Goal: Information Seeking & Learning: Learn about a topic

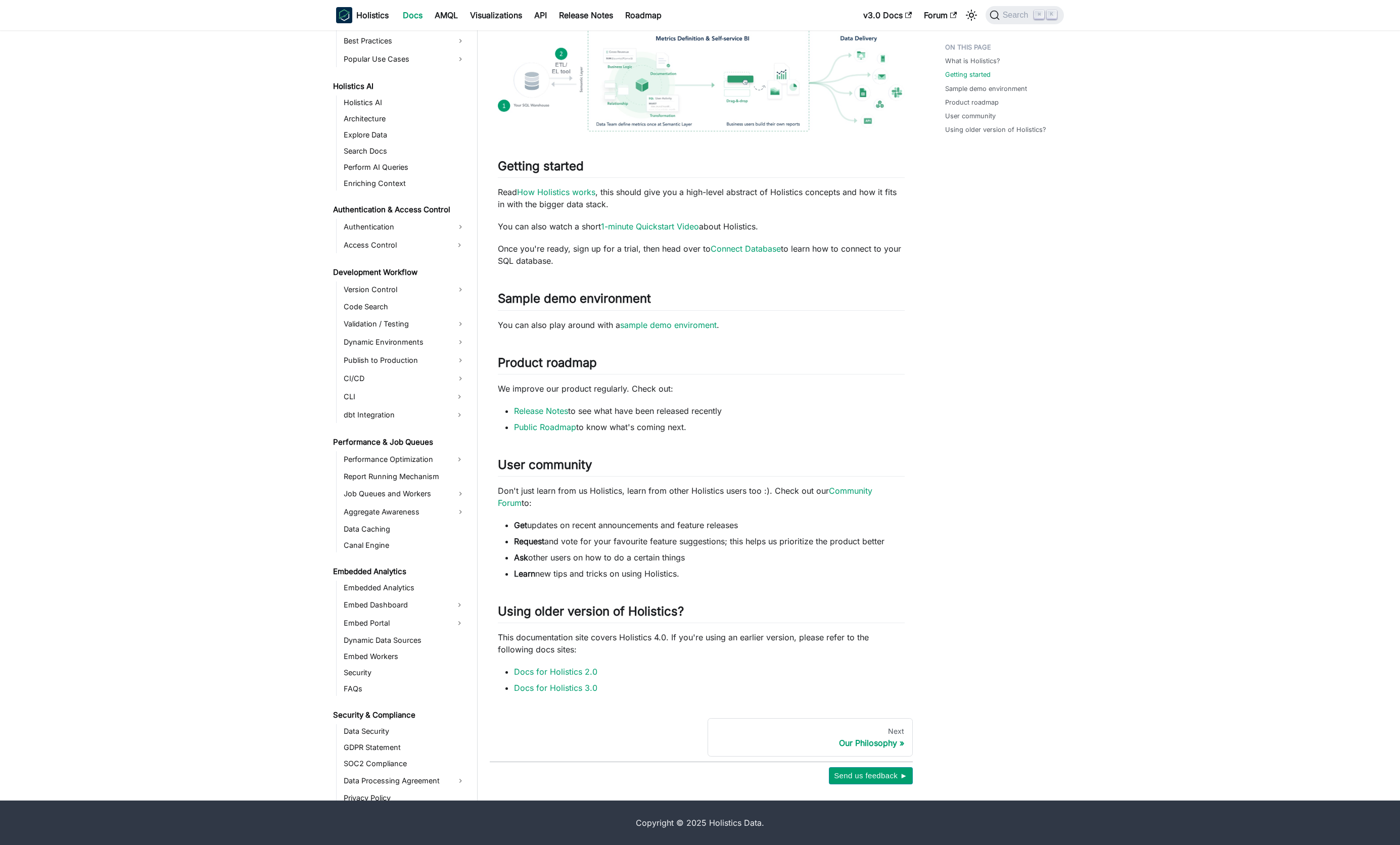
scroll to position [629, 0]
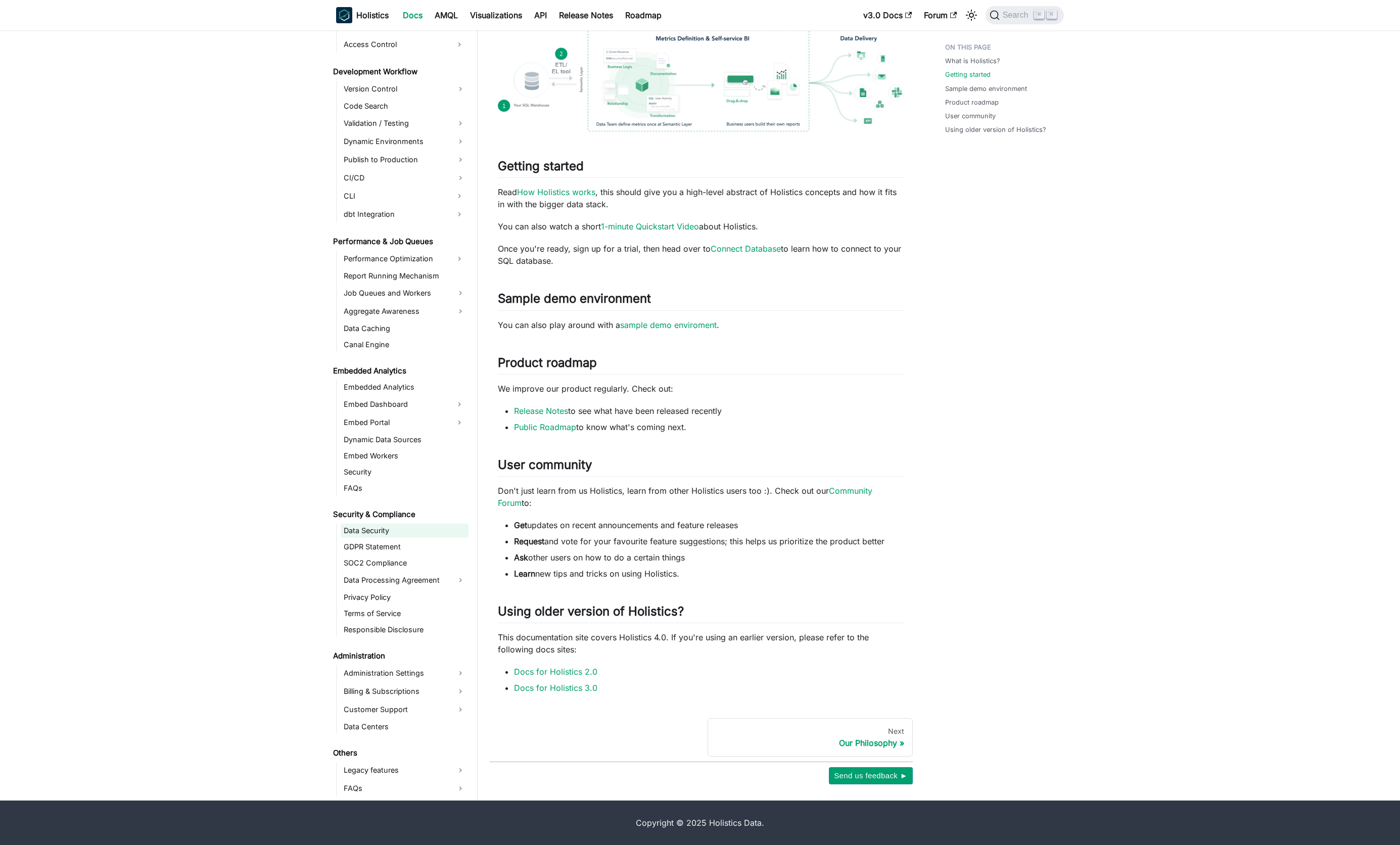
click at [374, 530] on link "Data Security" at bounding box center [404, 531] width 128 height 14
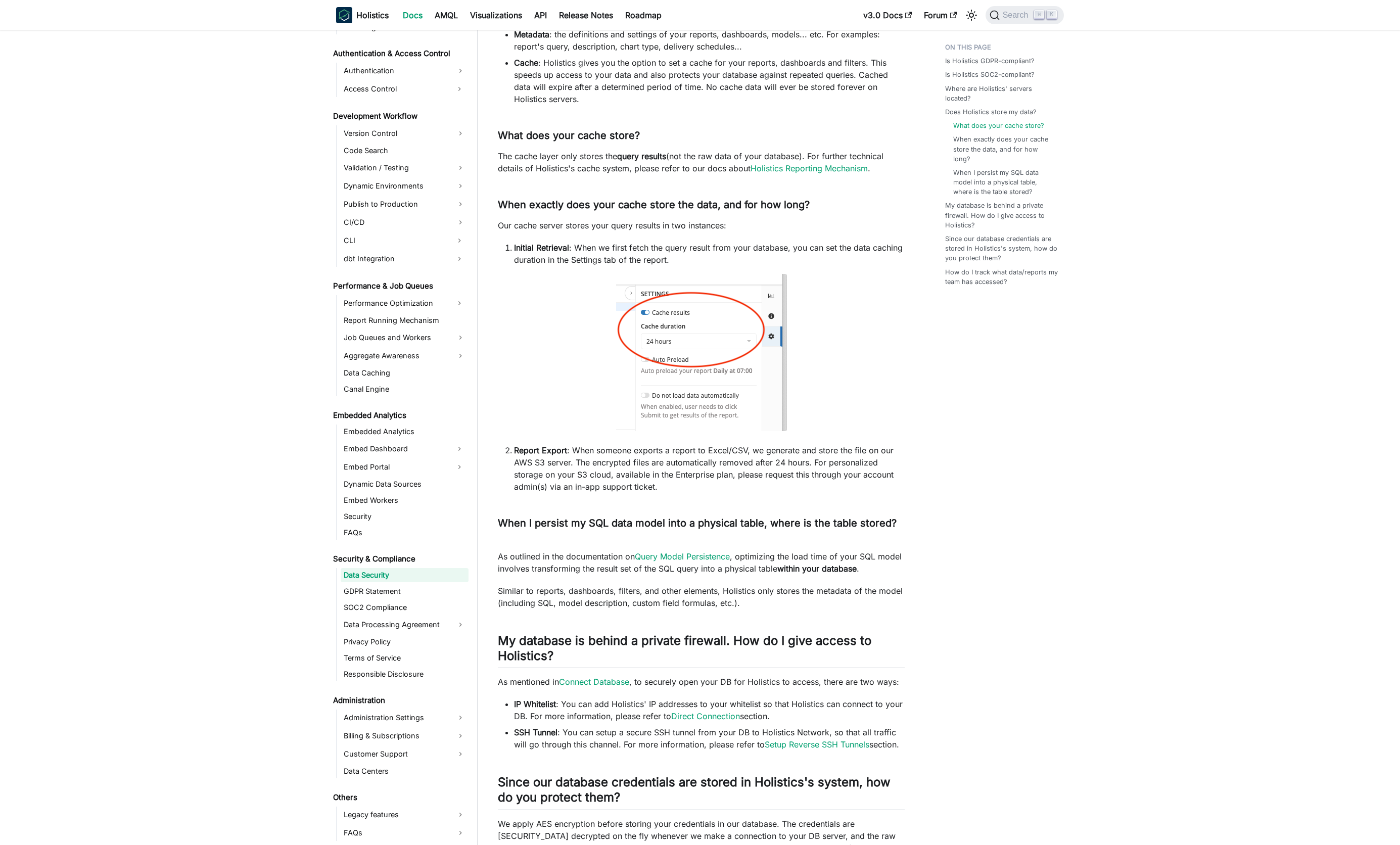
scroll to position [862, 0]
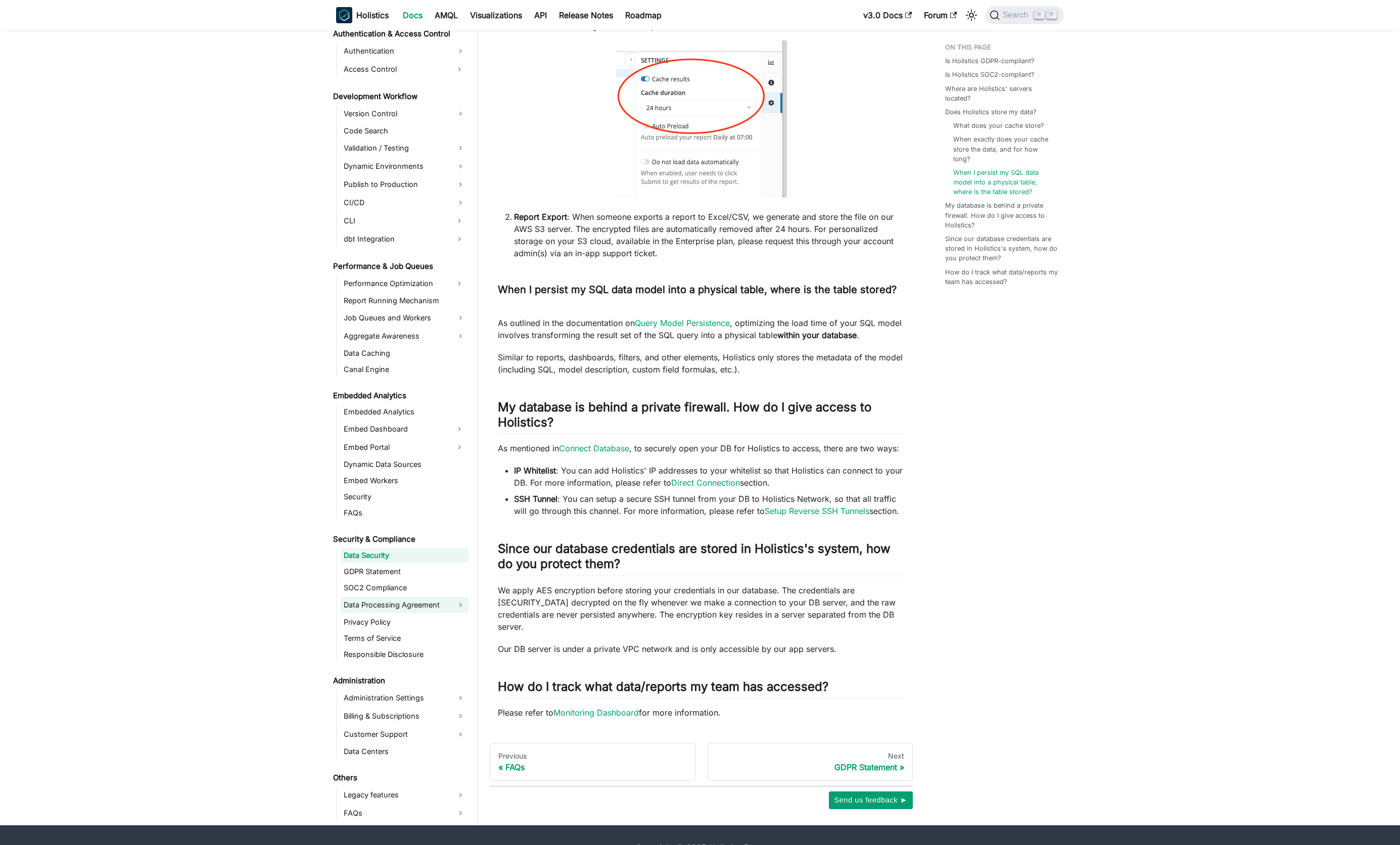
click at [376, 597] on link "Data Processing Agreement" at bounding box center [404, 605] width 128 height 16
click at [411, 672] on link "Annex 3: Sub-processors" at bounding box center [410, 679] width 117 height 14
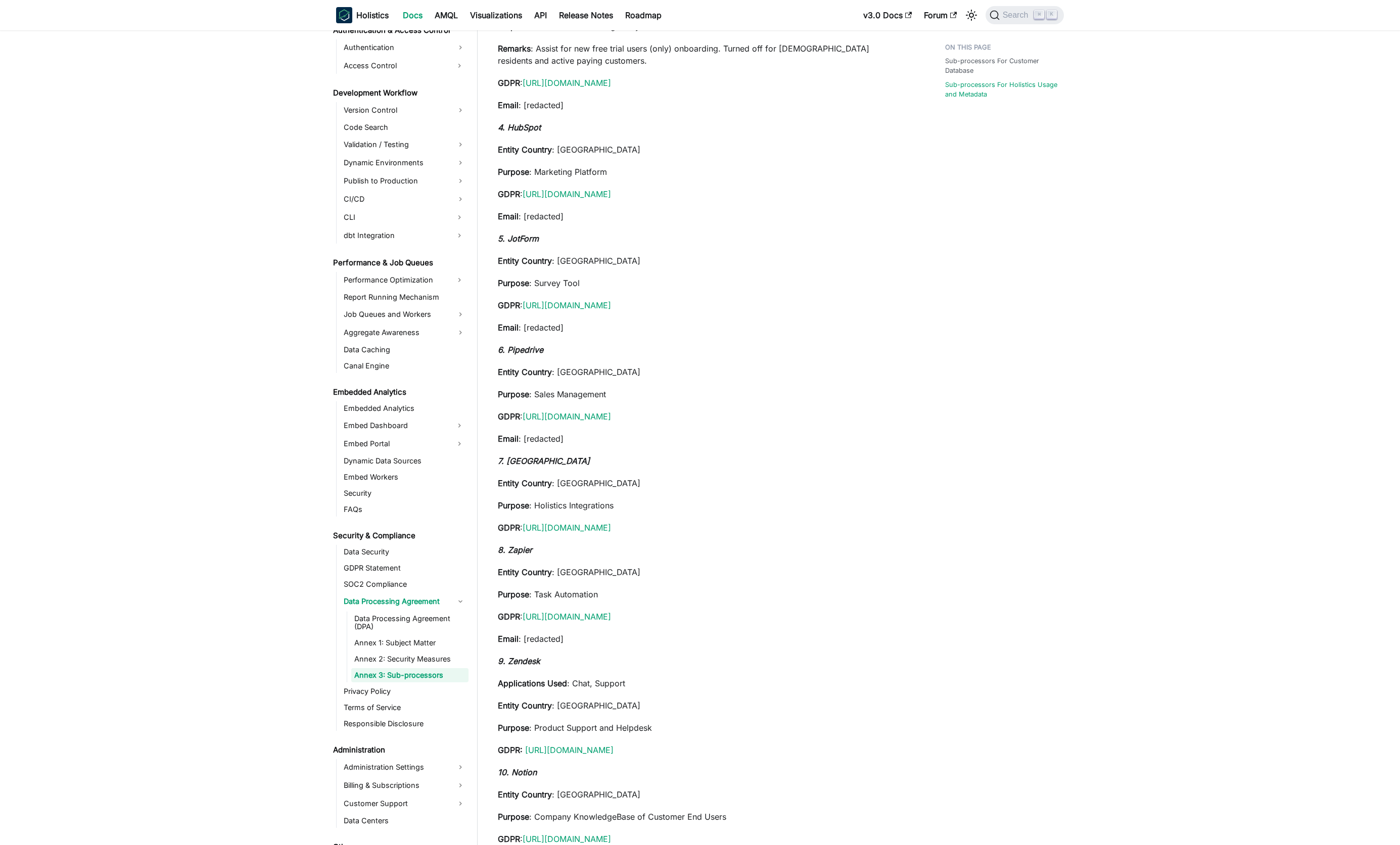
scroll to position [1162, 0]
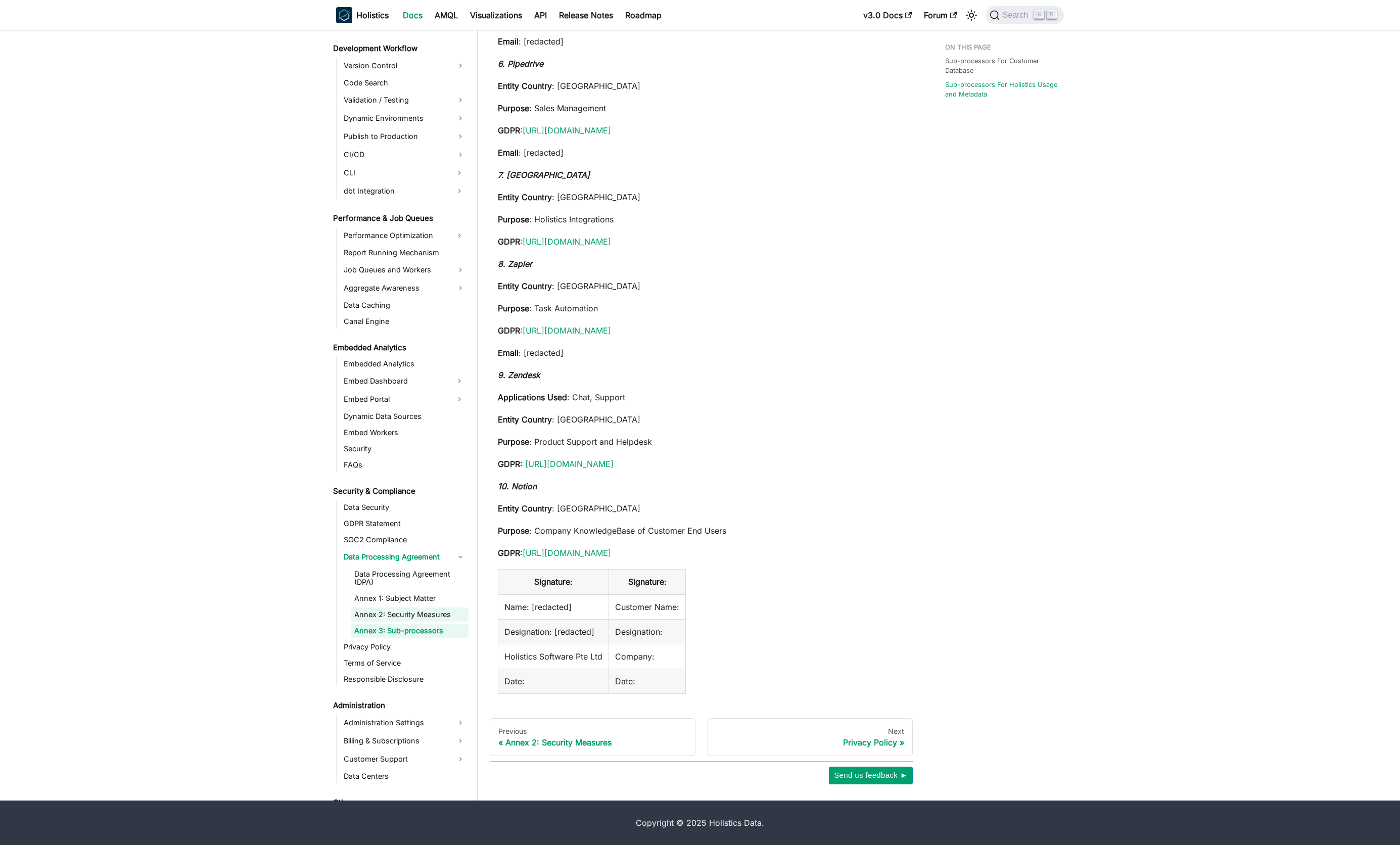
click at [374, 610] on link "Annex 2: Security Measures" at bounding box center [410, 615] width 117 height 14
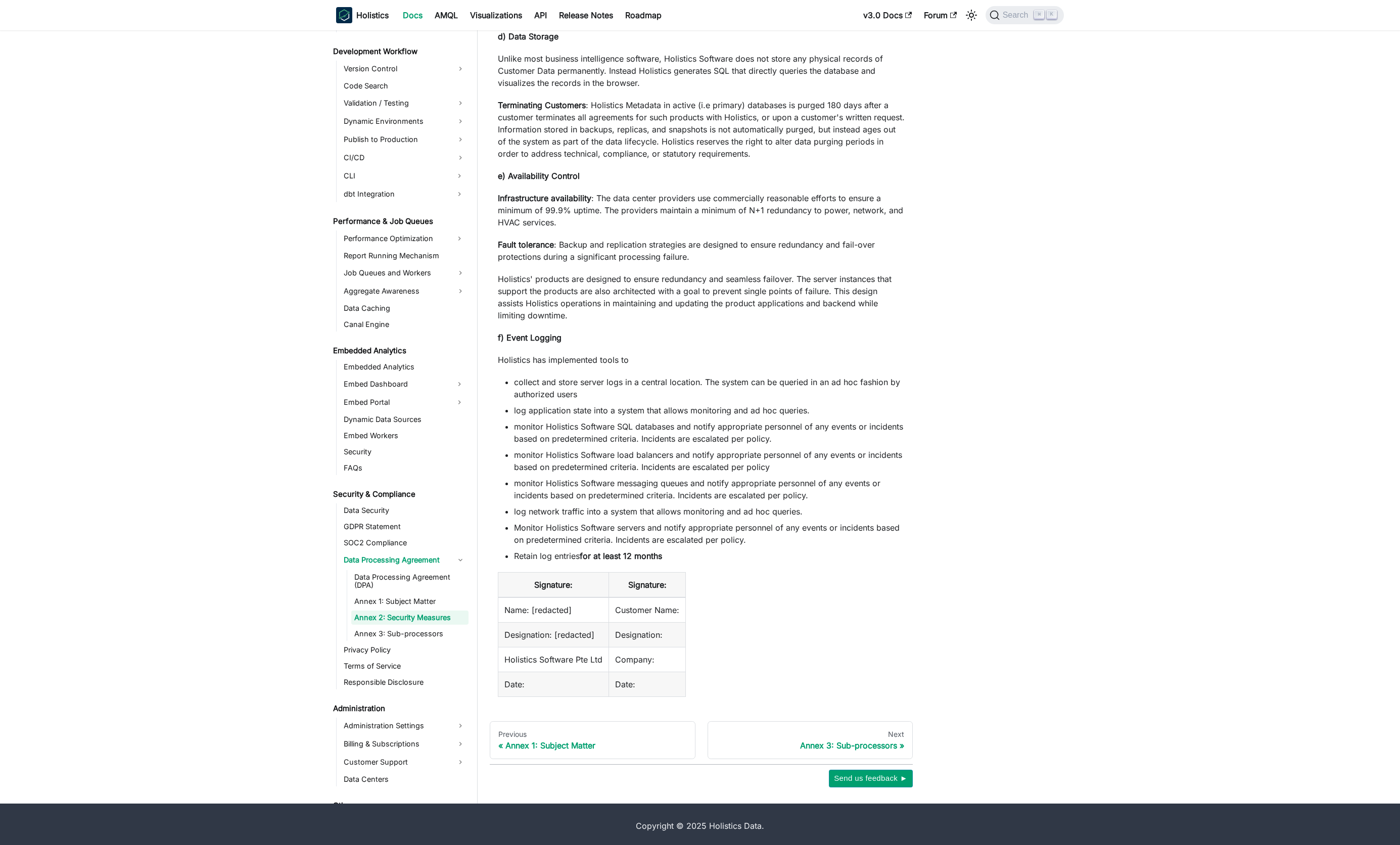
scroll to position [1488, 0]
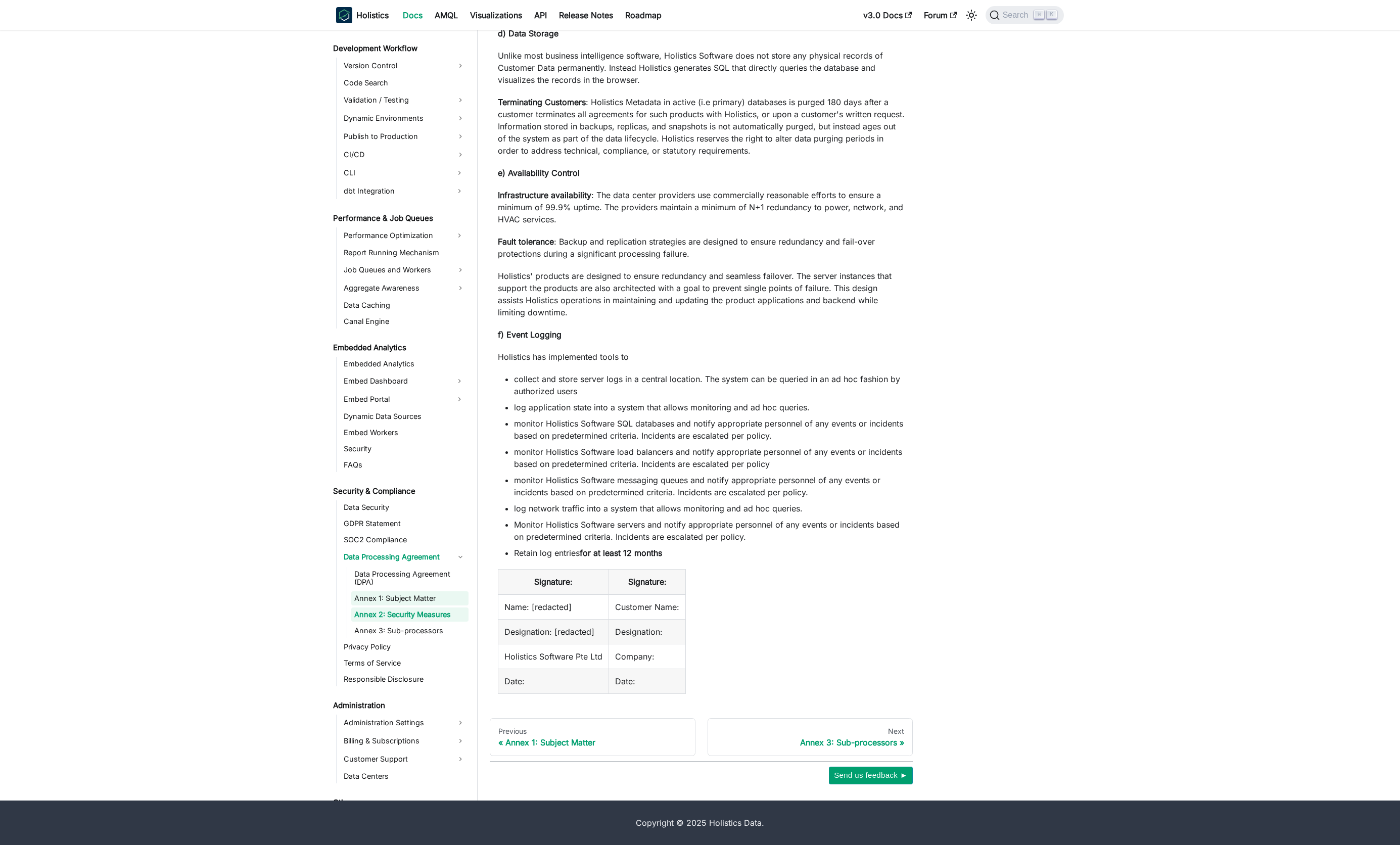
click at [404, 599] on link "Annex 1: Subject Matter" at bounding box center [410, 599] width 117 height 14
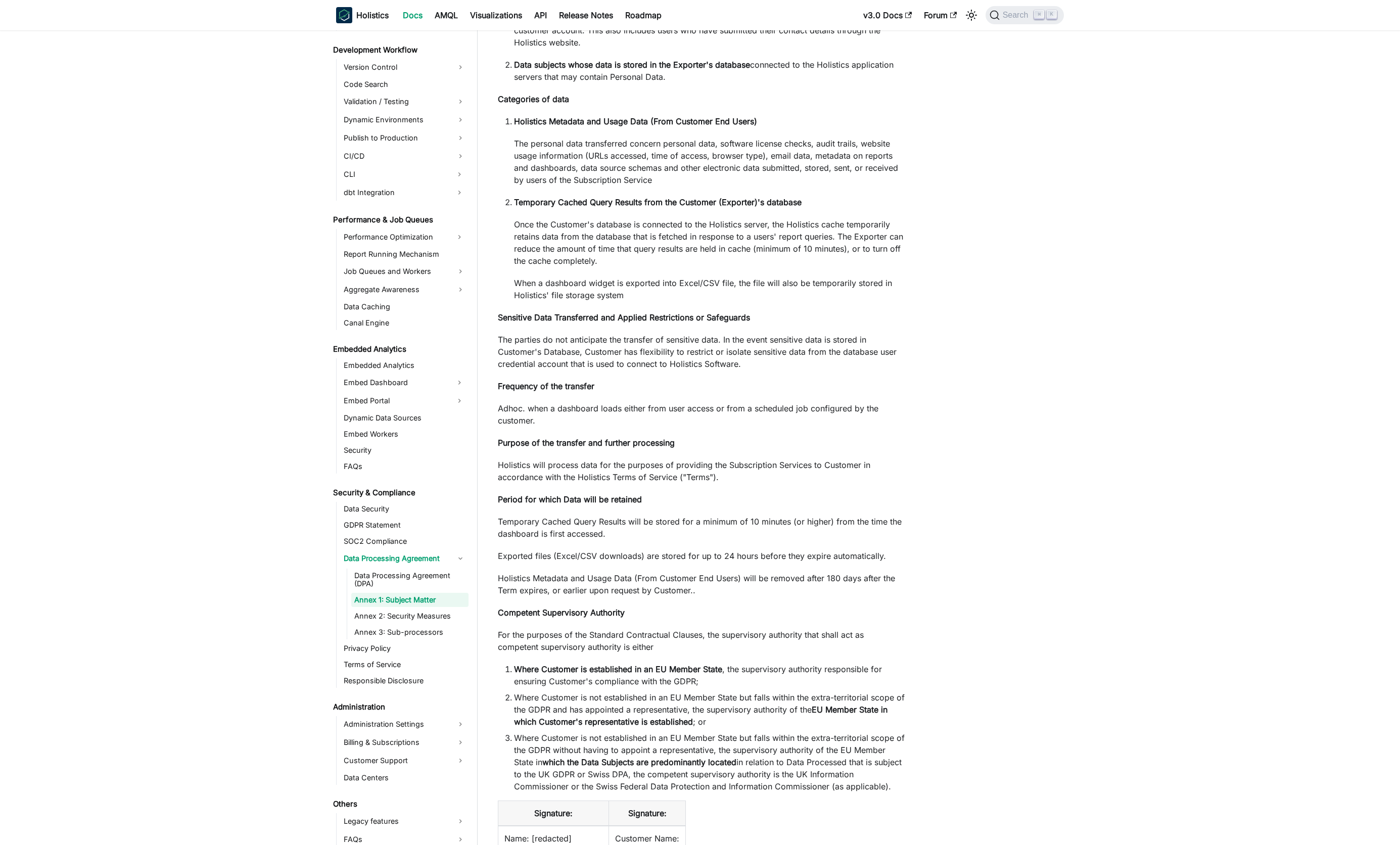
scroll to position [701, 0]
click at [386, 769] on link "Data Centers" at bounding box center [404, 771] width 128 height 14
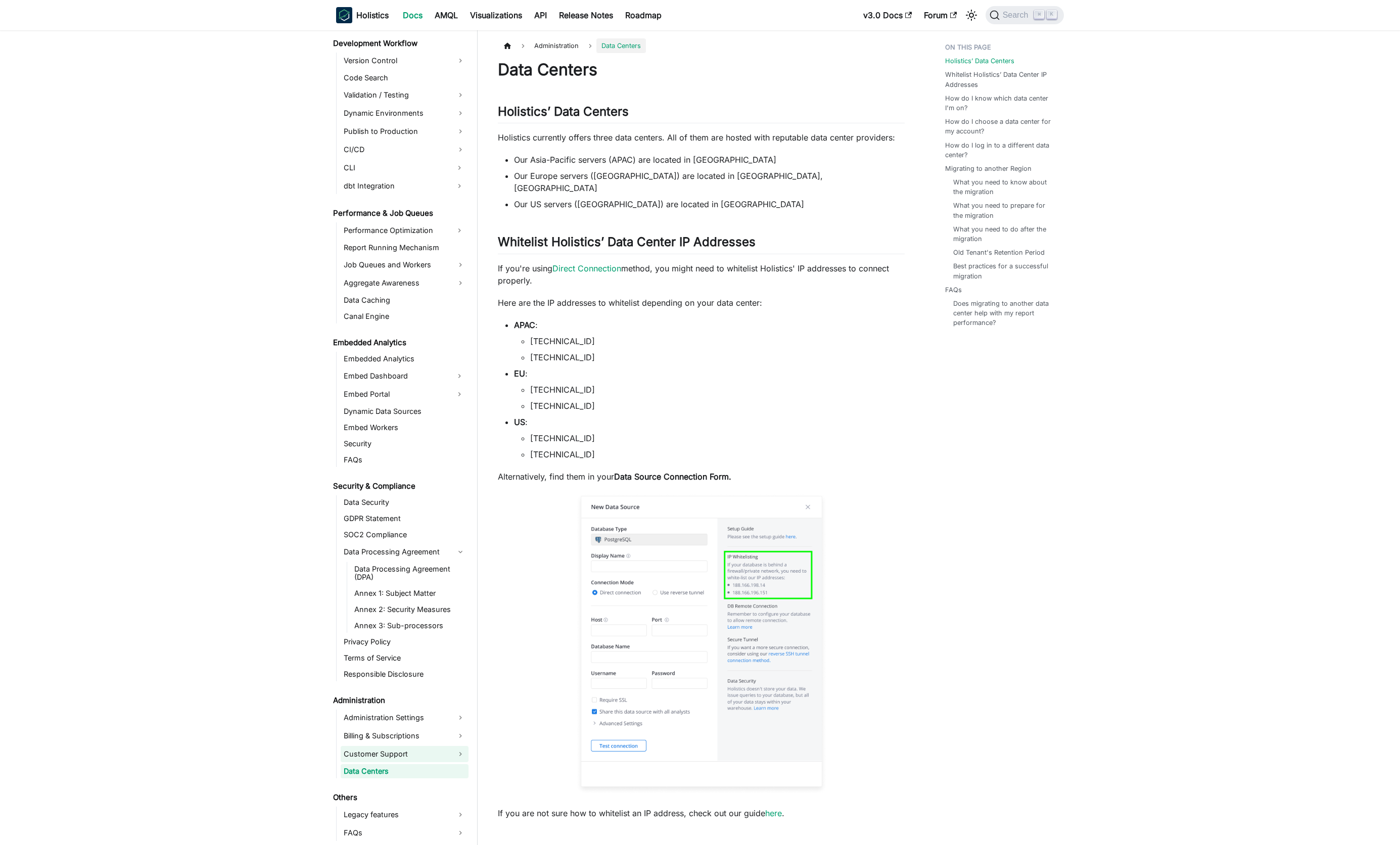
click at [401, 755] on link "Customer Support" at bounding box center [404, 754] width 128 height 16
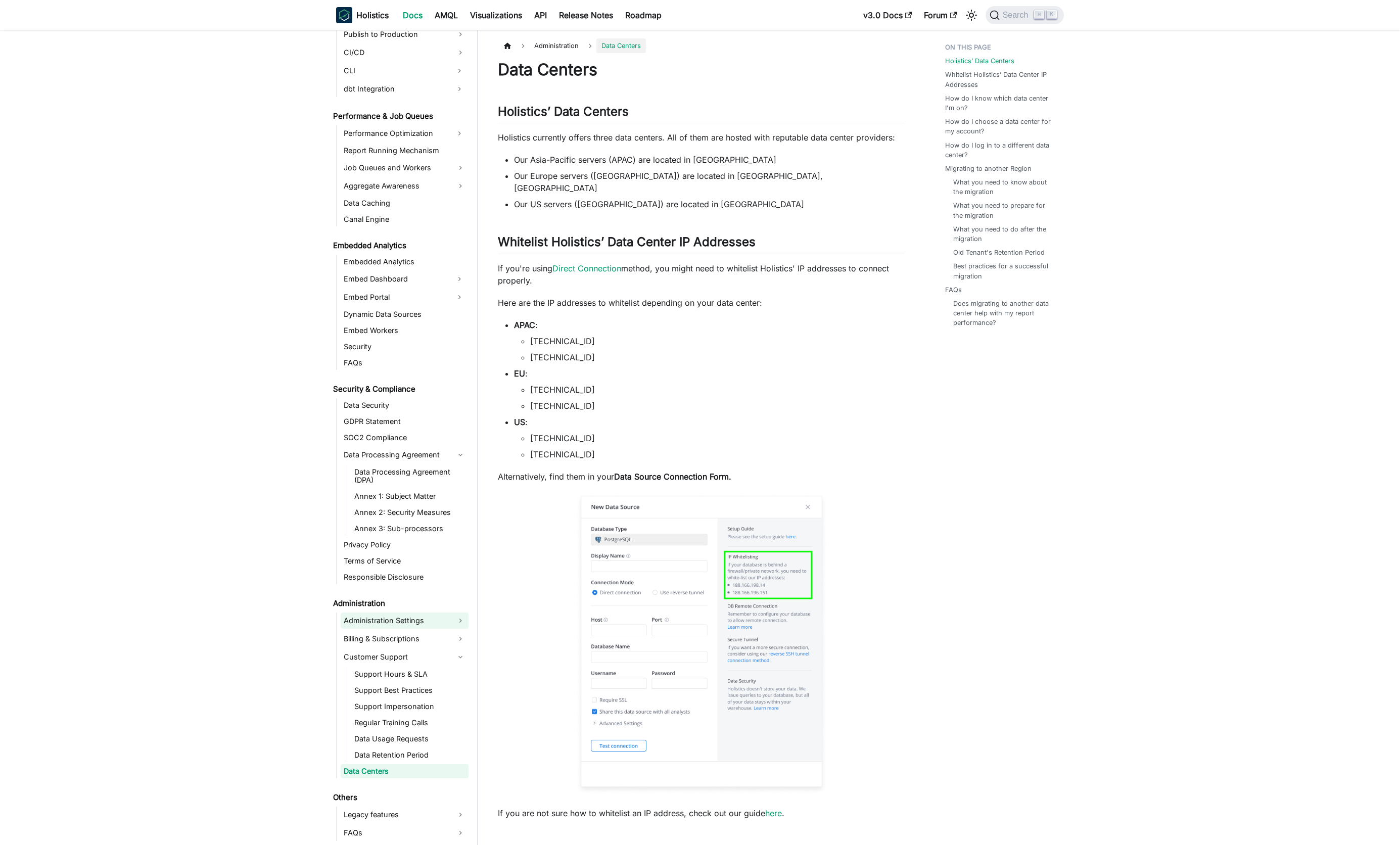
click at [383, 619] on link "Administration Settings" at bounding box center [404, 621] width 128 height 16
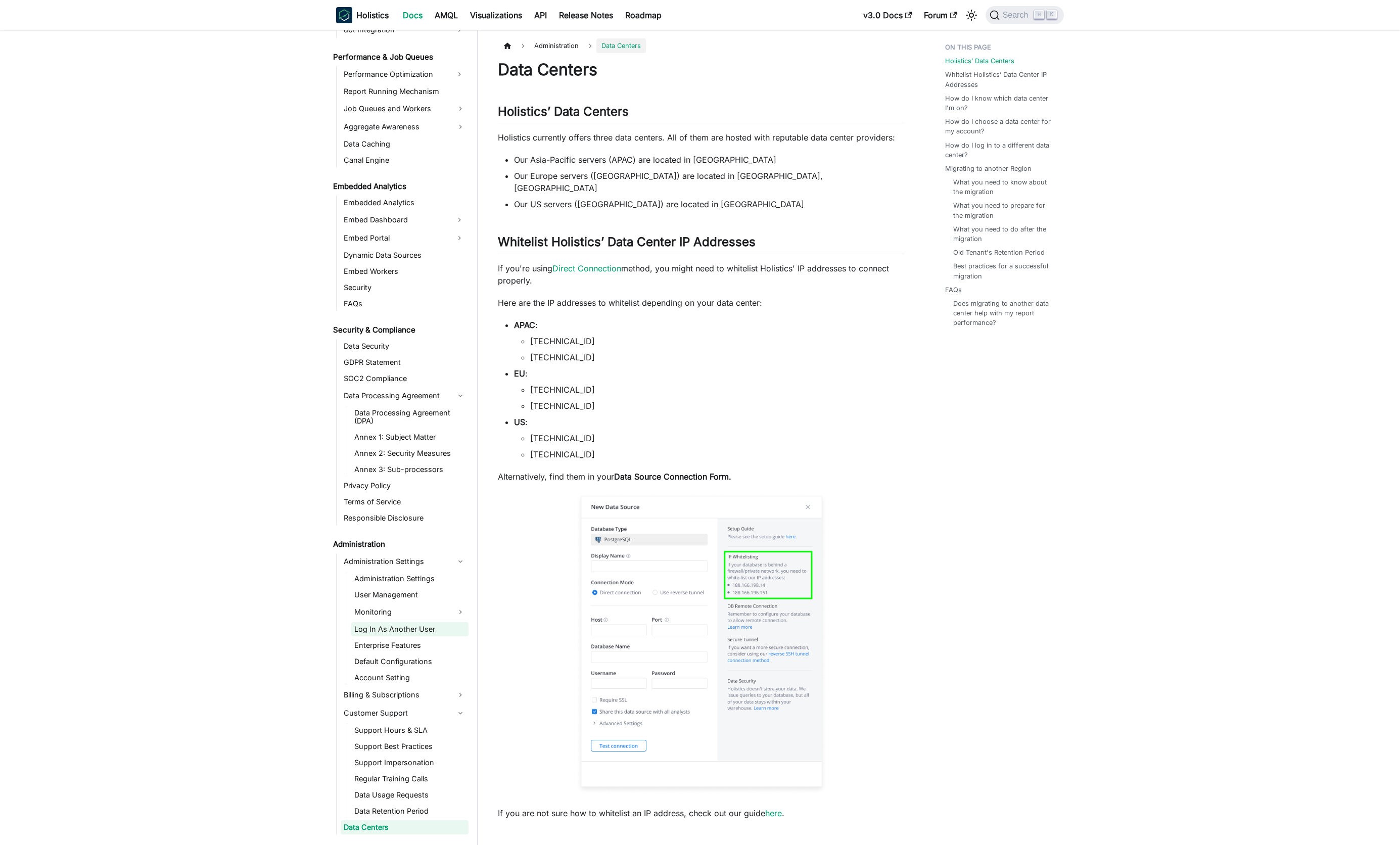
scroll to position [859, 0]
click at [373, 497] on link "Terms of Service" at bounding box center [404, 501] width 128 height 14
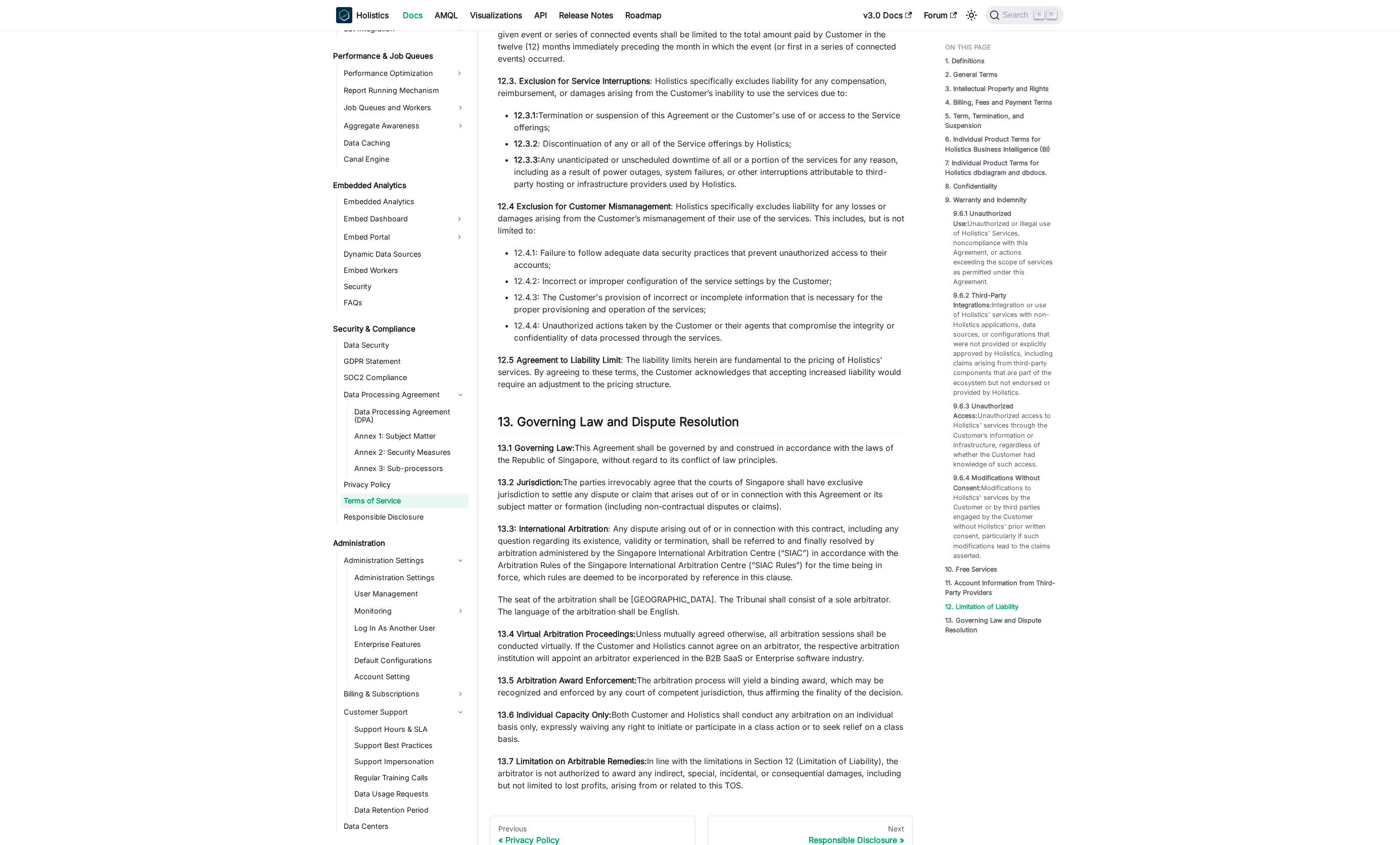
scroll to position [7531, 0]
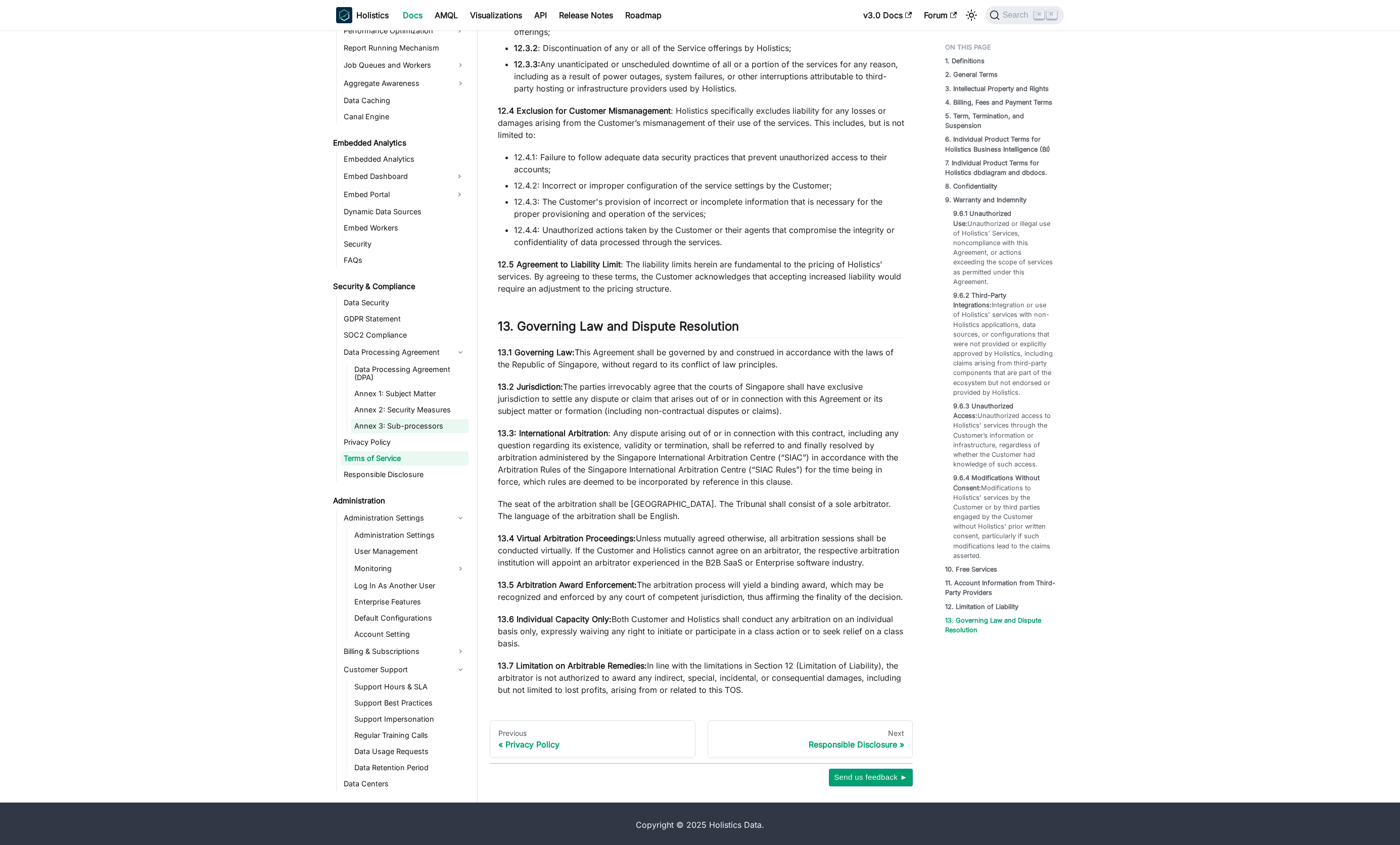
click at [406, 472] on link "Responsible Disclosure" at bounding box center [404, 475] width 128 height 14
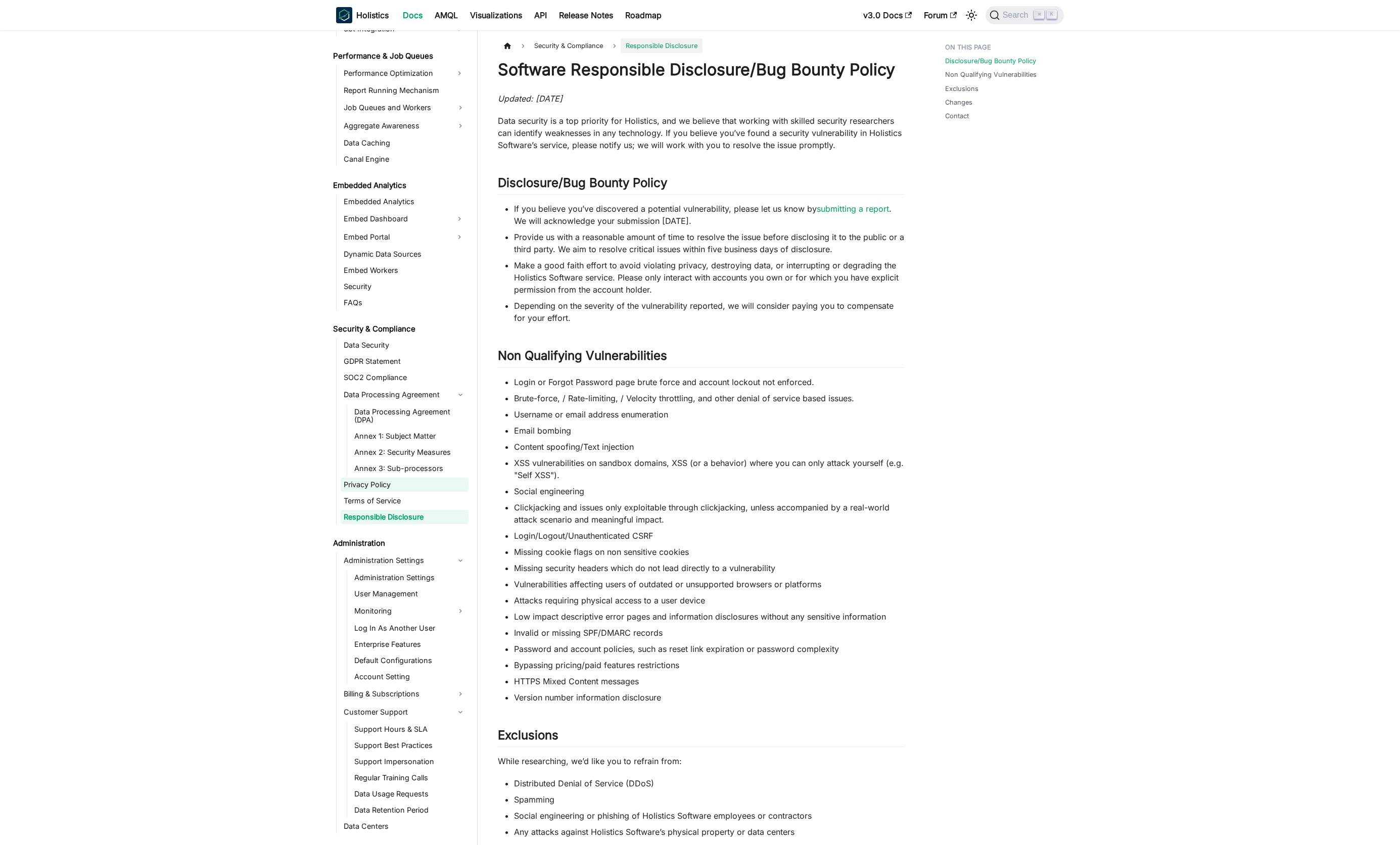
click at [380, 484] on link "Privacy Policy" at bounding box center [404, 485] width 128 height 14
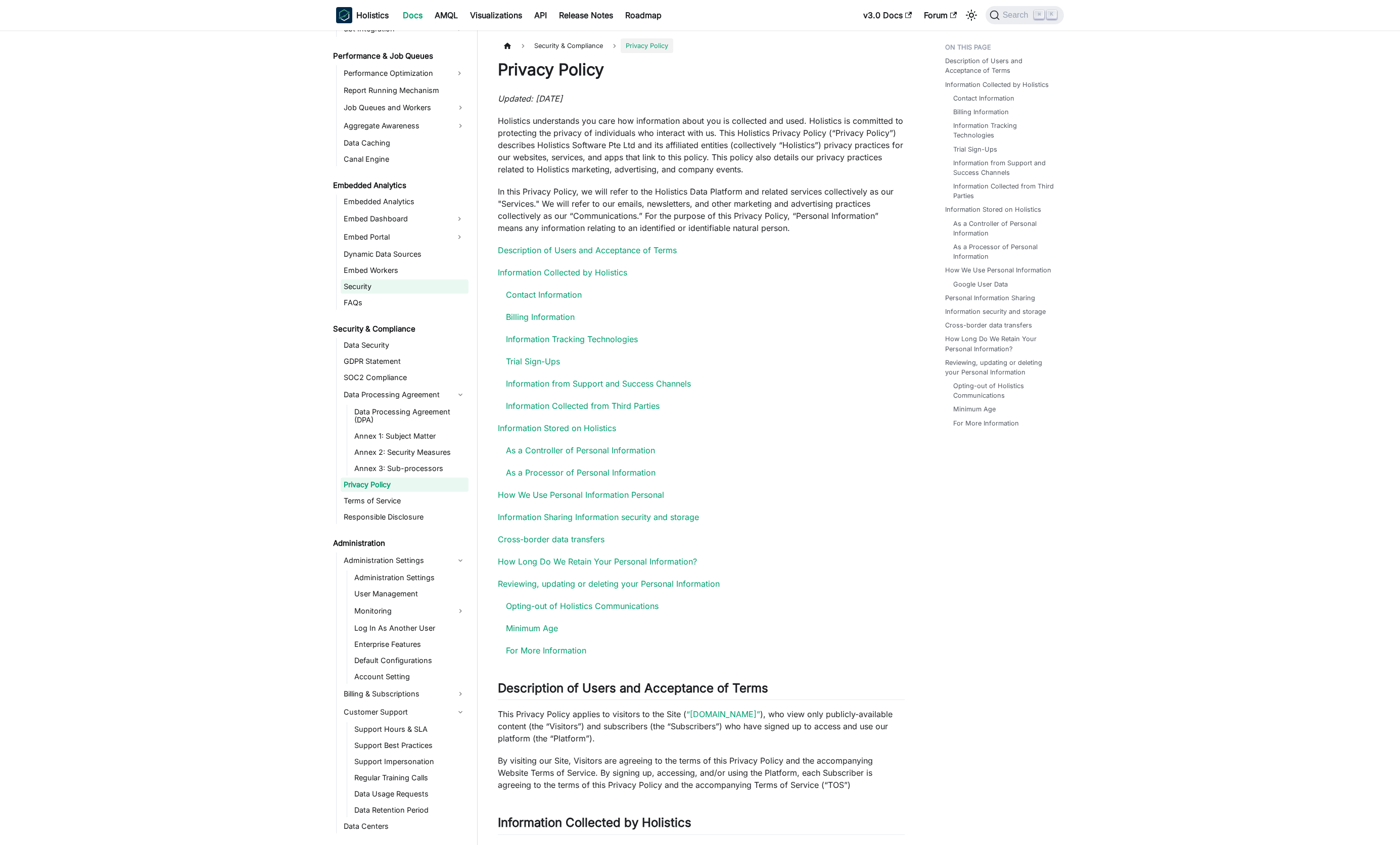
click at [352, 290] on link "Security" at bounding box center [404, 287] width 128 height 14
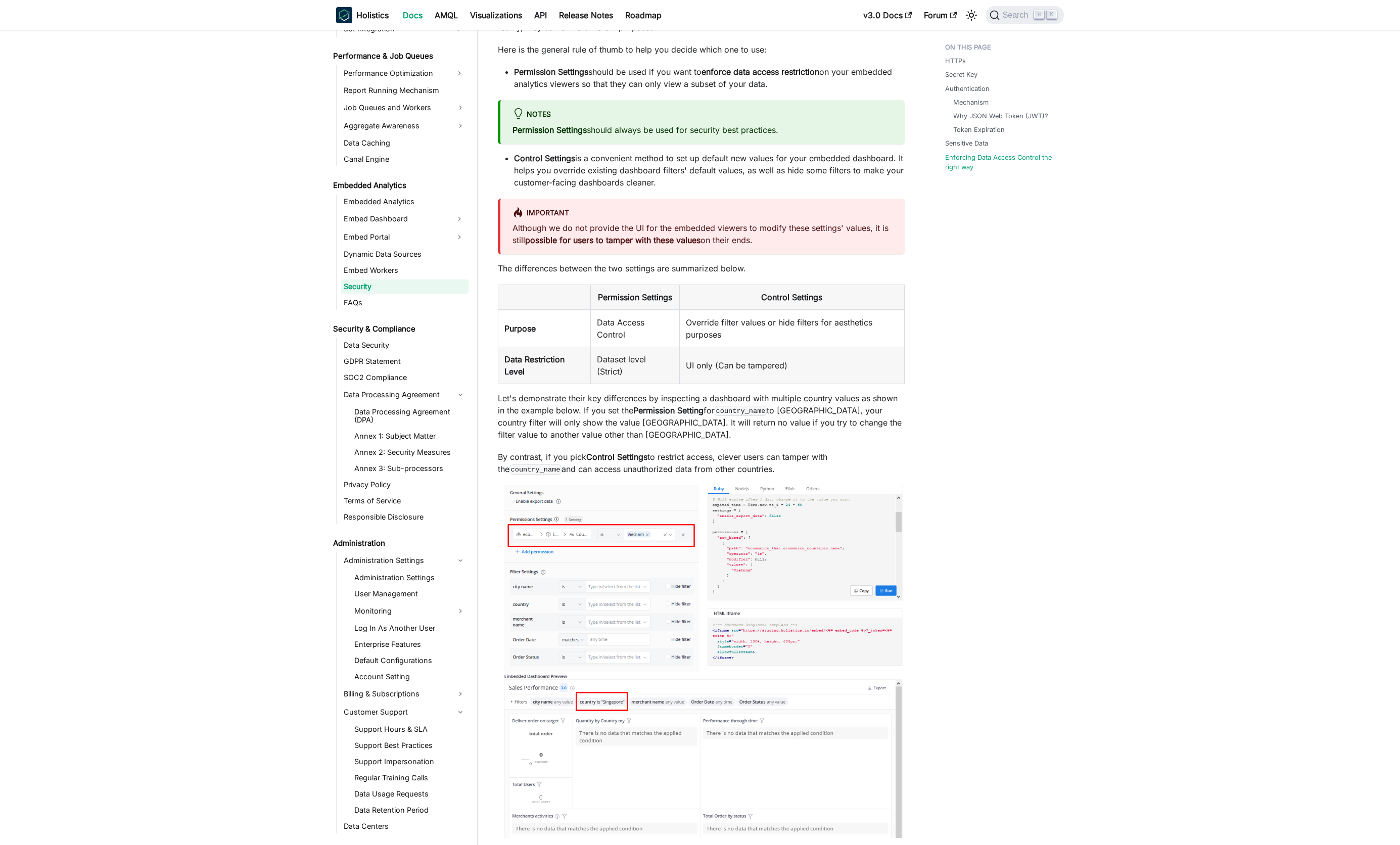
scroll to position [1239, 0]
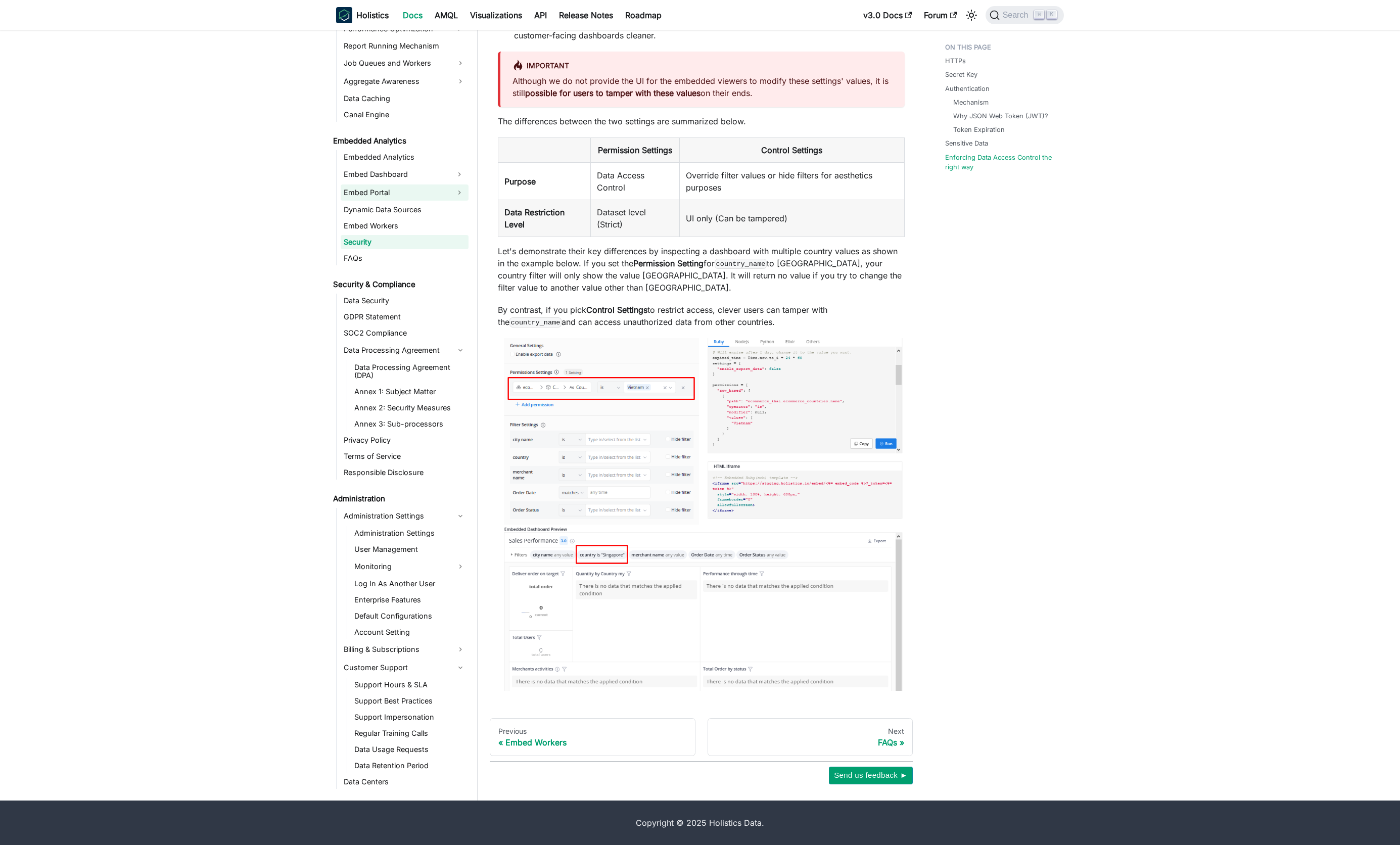
click at [361, 191] on link "Embed Portal" at bounding box center [395, 193] width 110 height 16
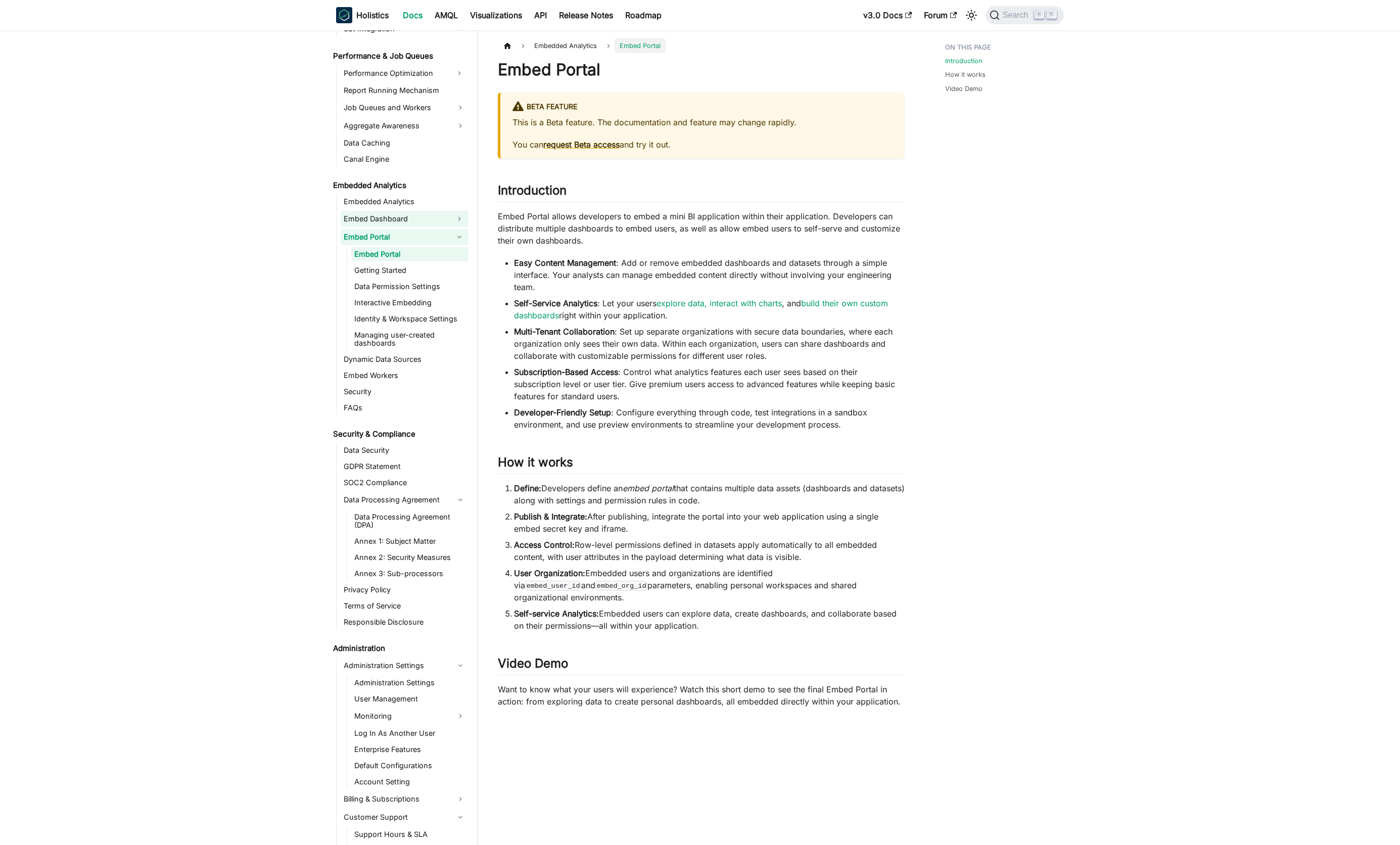
click at [360, 216] on link "Embed Dashboard" at bounding box center [395, 219] width 110 height 16
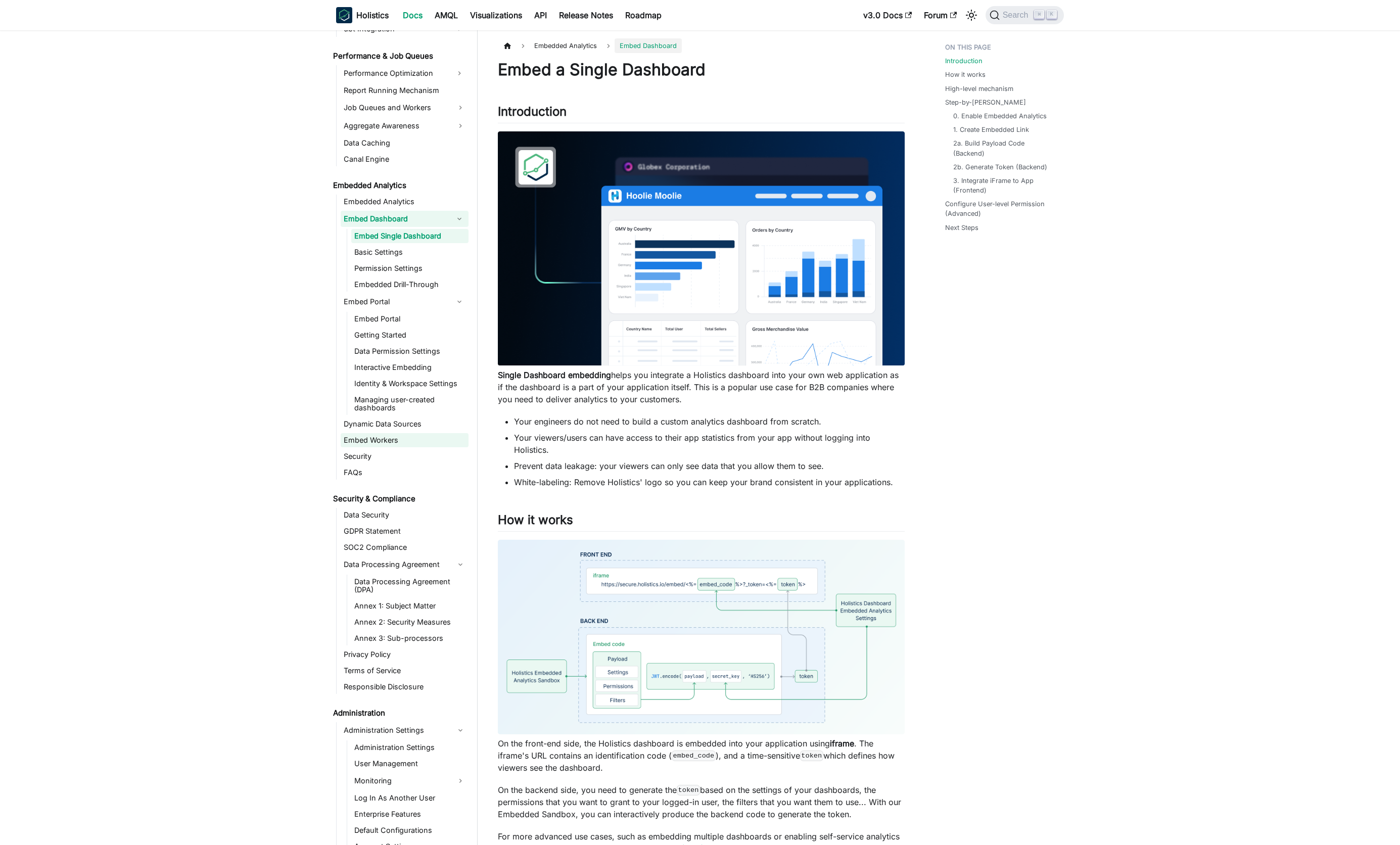
click at [367, 436] on link "Embed Workers" at bounding box center [404, 441] width 128 height 14
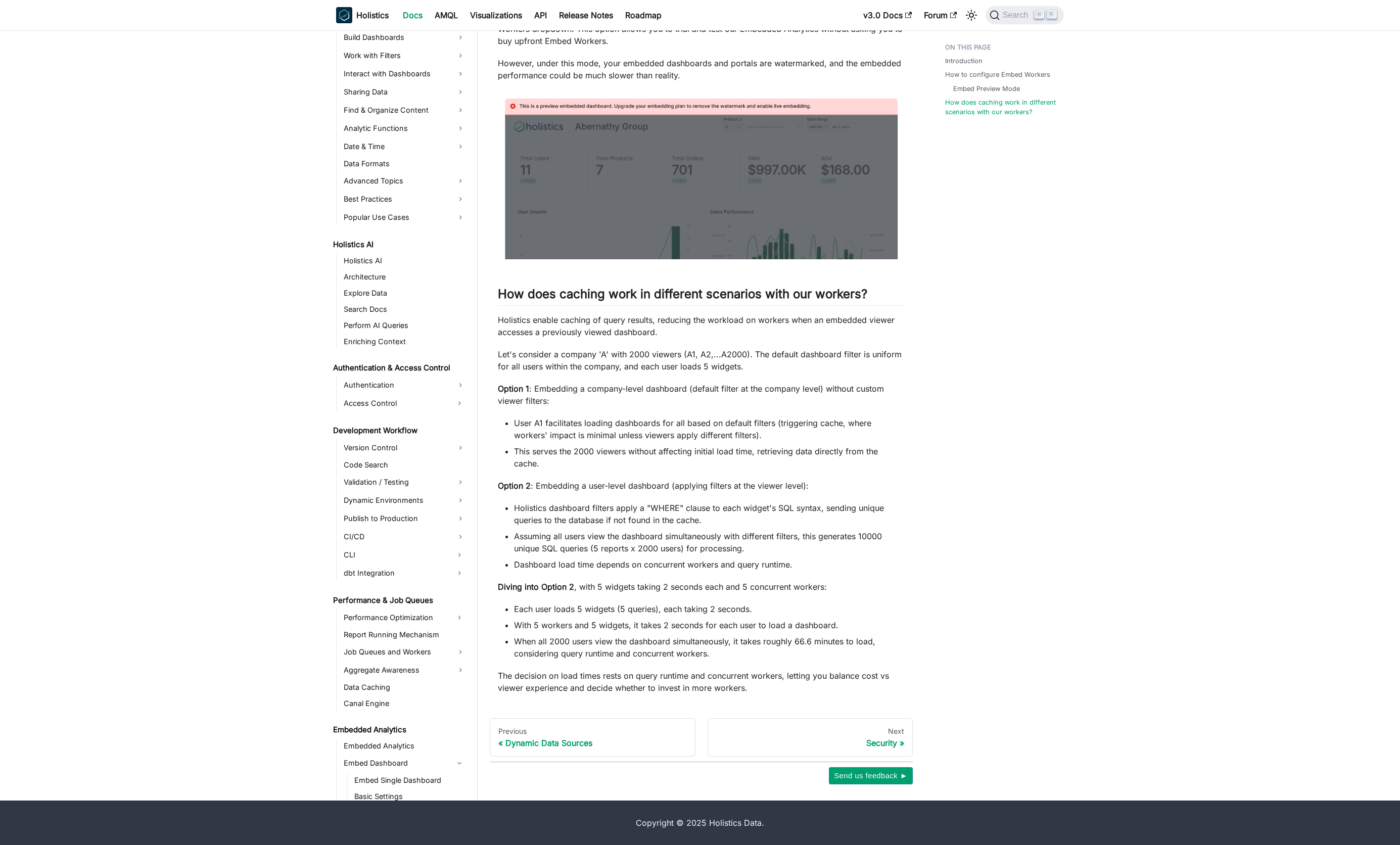
scroll to position [271, 0]
click at [361, 261] on link "Holistics AI" at bounding box center [404, 260] width 128 height 14
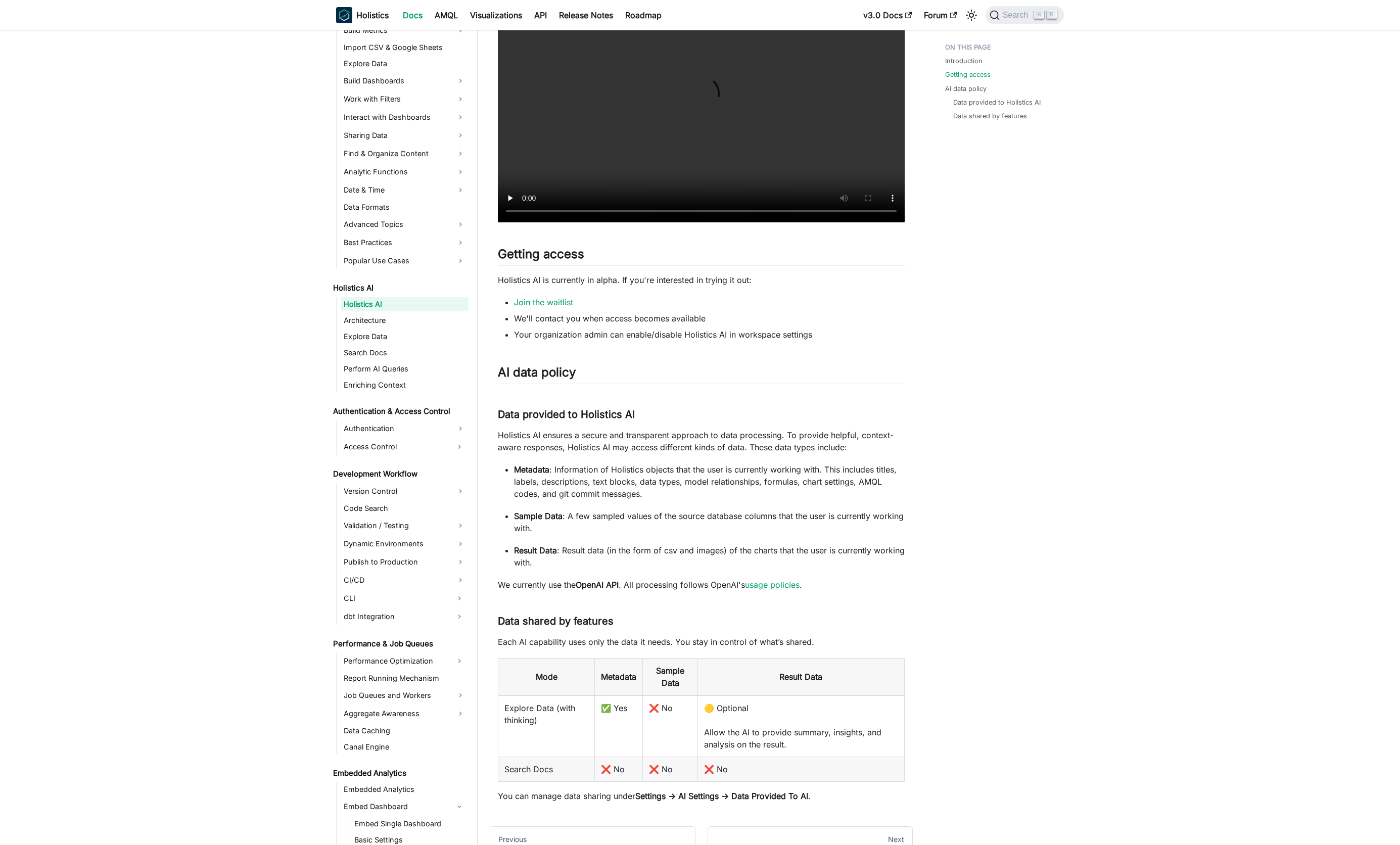
scroll to position [305, 0]
click at [762, 585] on link "usage policies" at bounding box center [772, 582] width 55 height 10
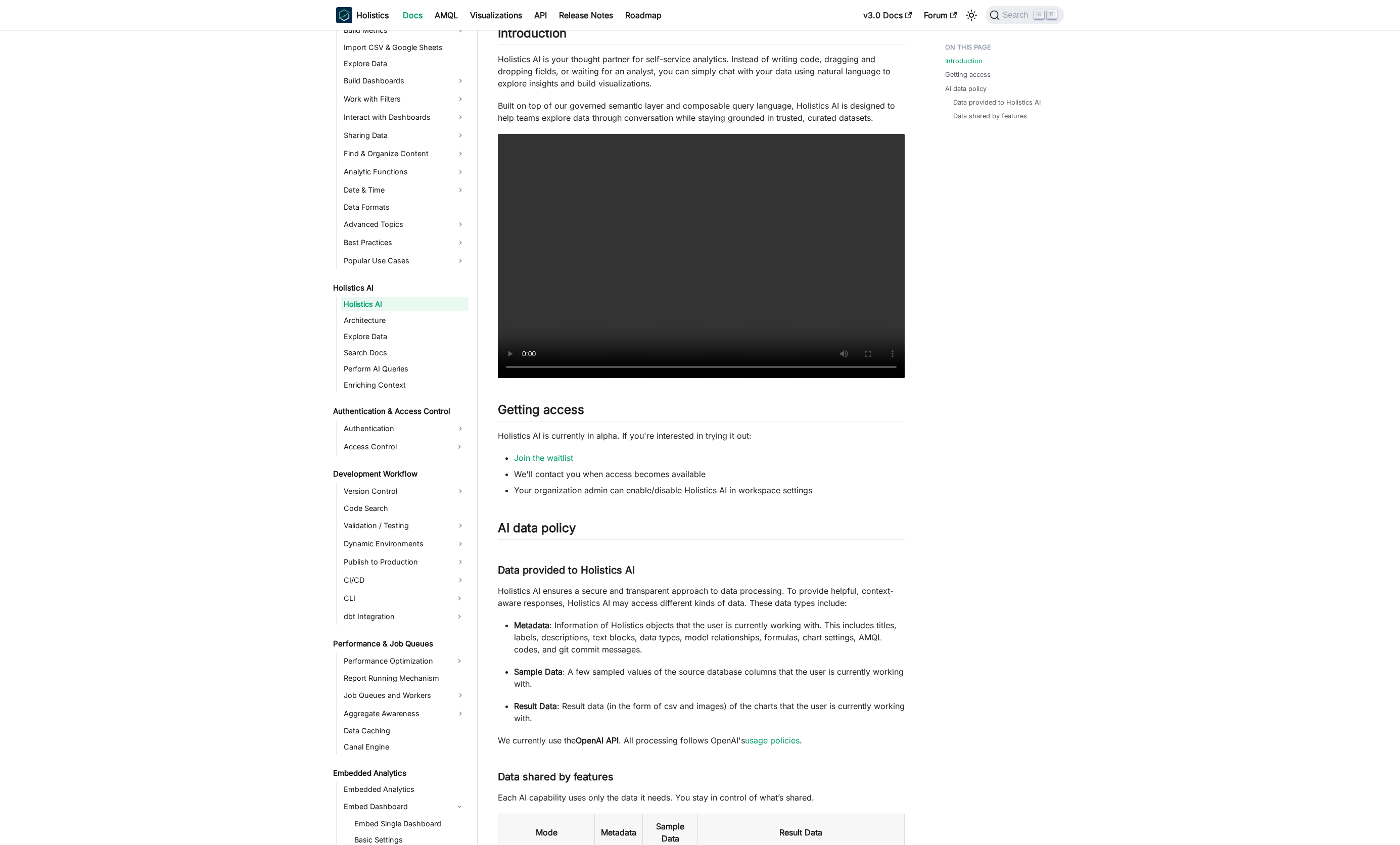
scroll to position [149, 0]
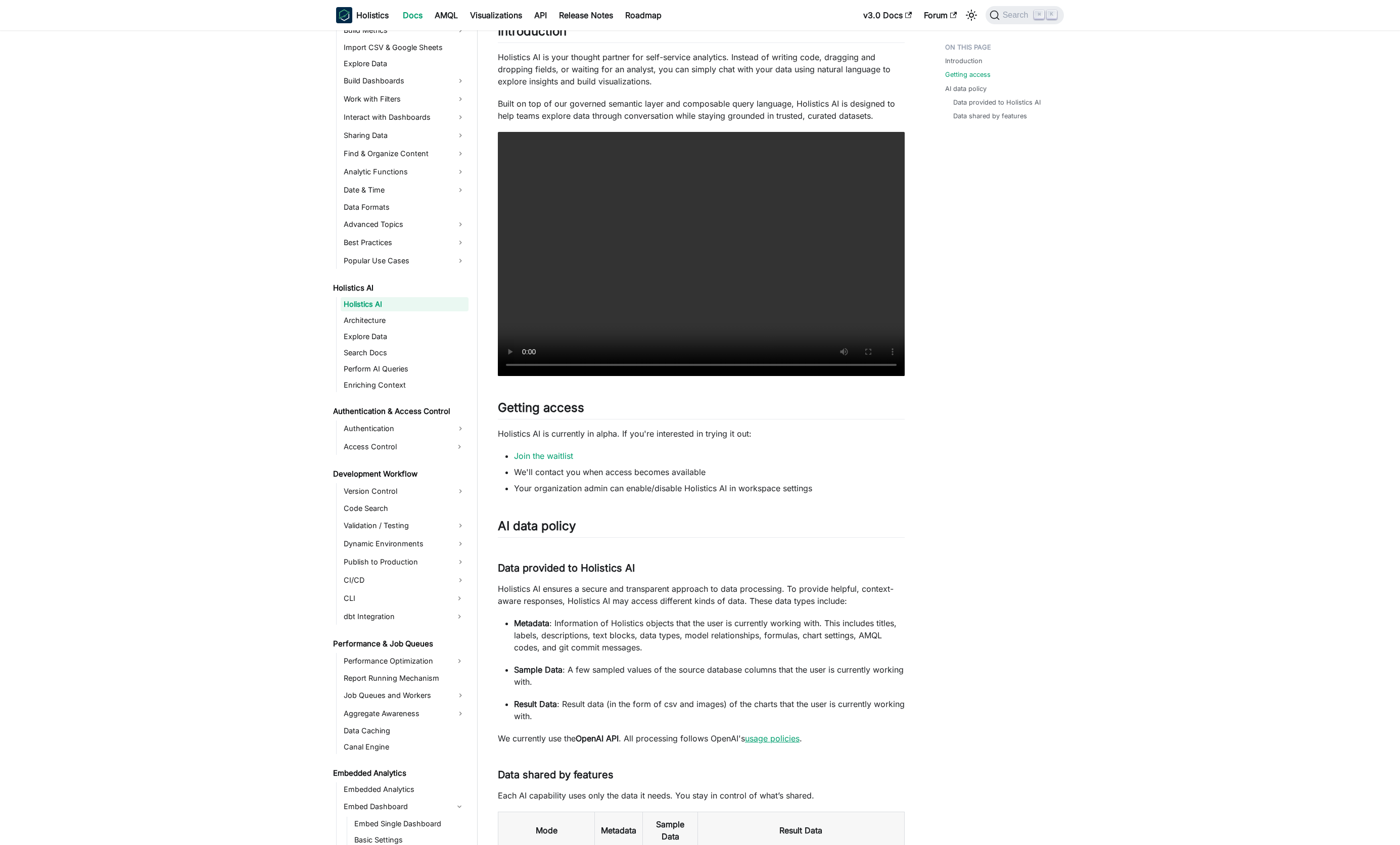
click at [773, 736] on link "usage policies" at bounding box center [772, 739] width 55 height 10
click at [373, 330] on link "Explore Data" at bounding box center [404, 337] width 128 height 14
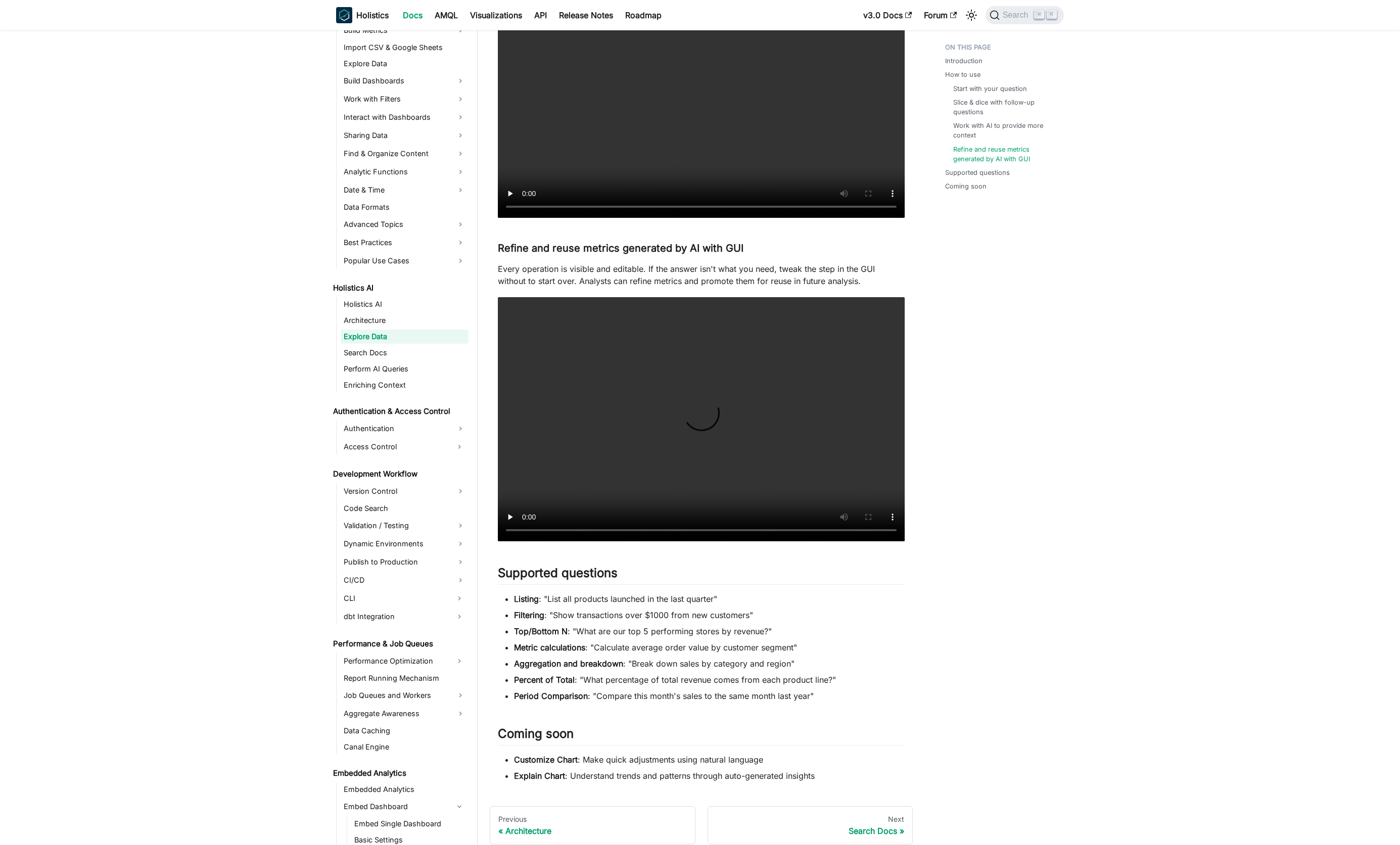
scroll to position [1637, 0]
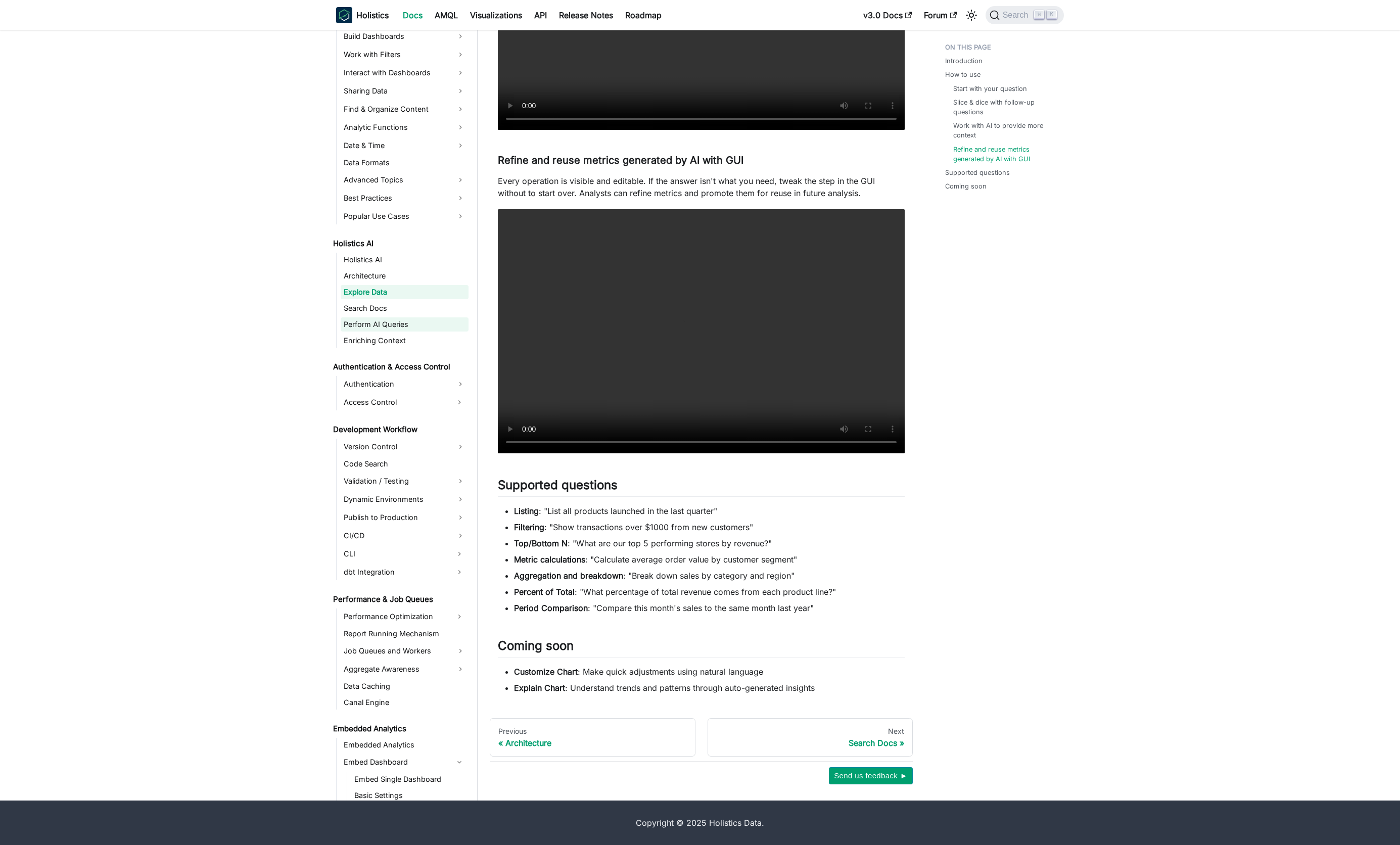
click at [371, 325] on link "Perform AI Queries" at bounding box center [404, 325] width 128 height 14
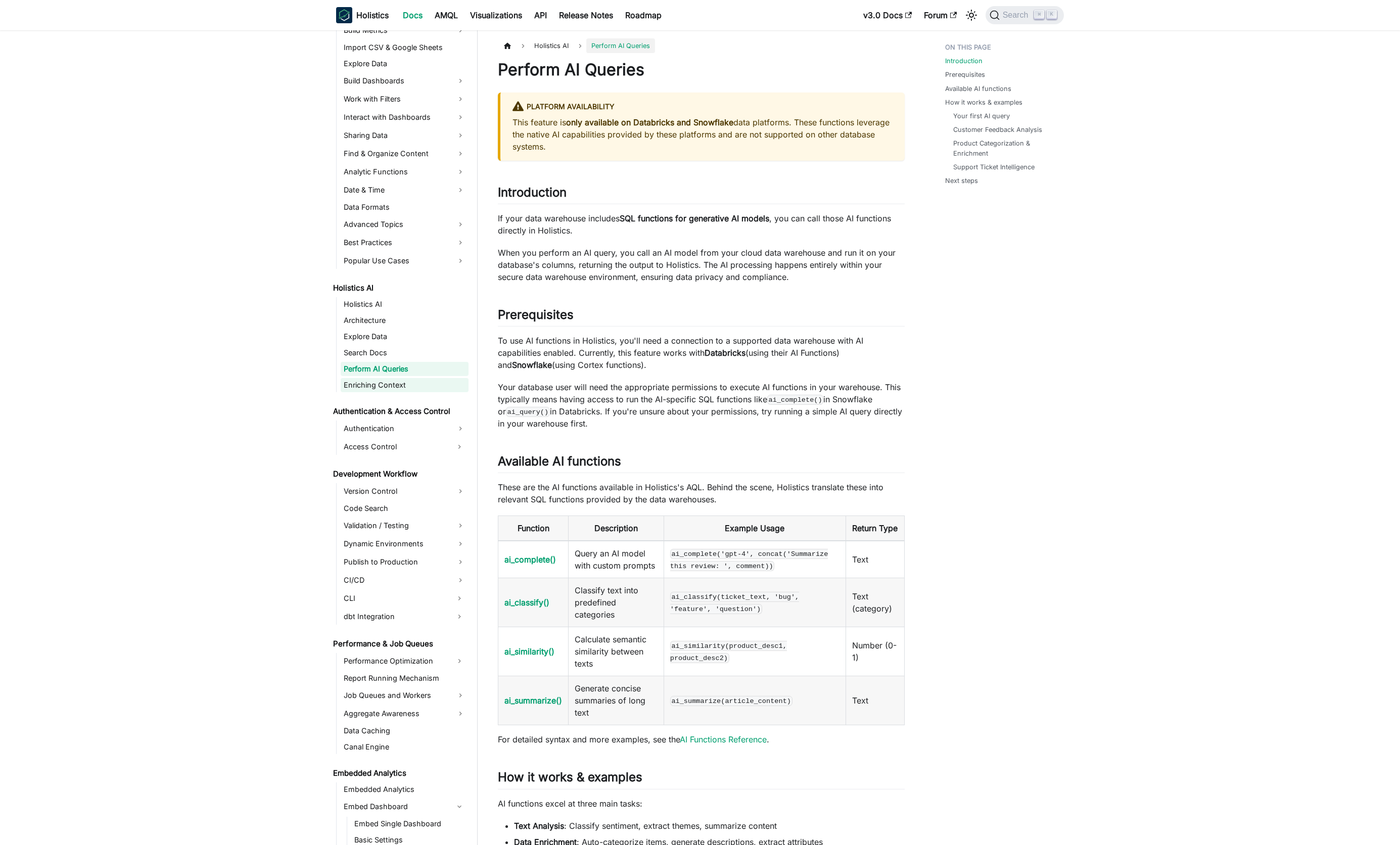
click at [366, 386] on link "Enriching Context" at bounding box center [404, 385] width 128 height 14
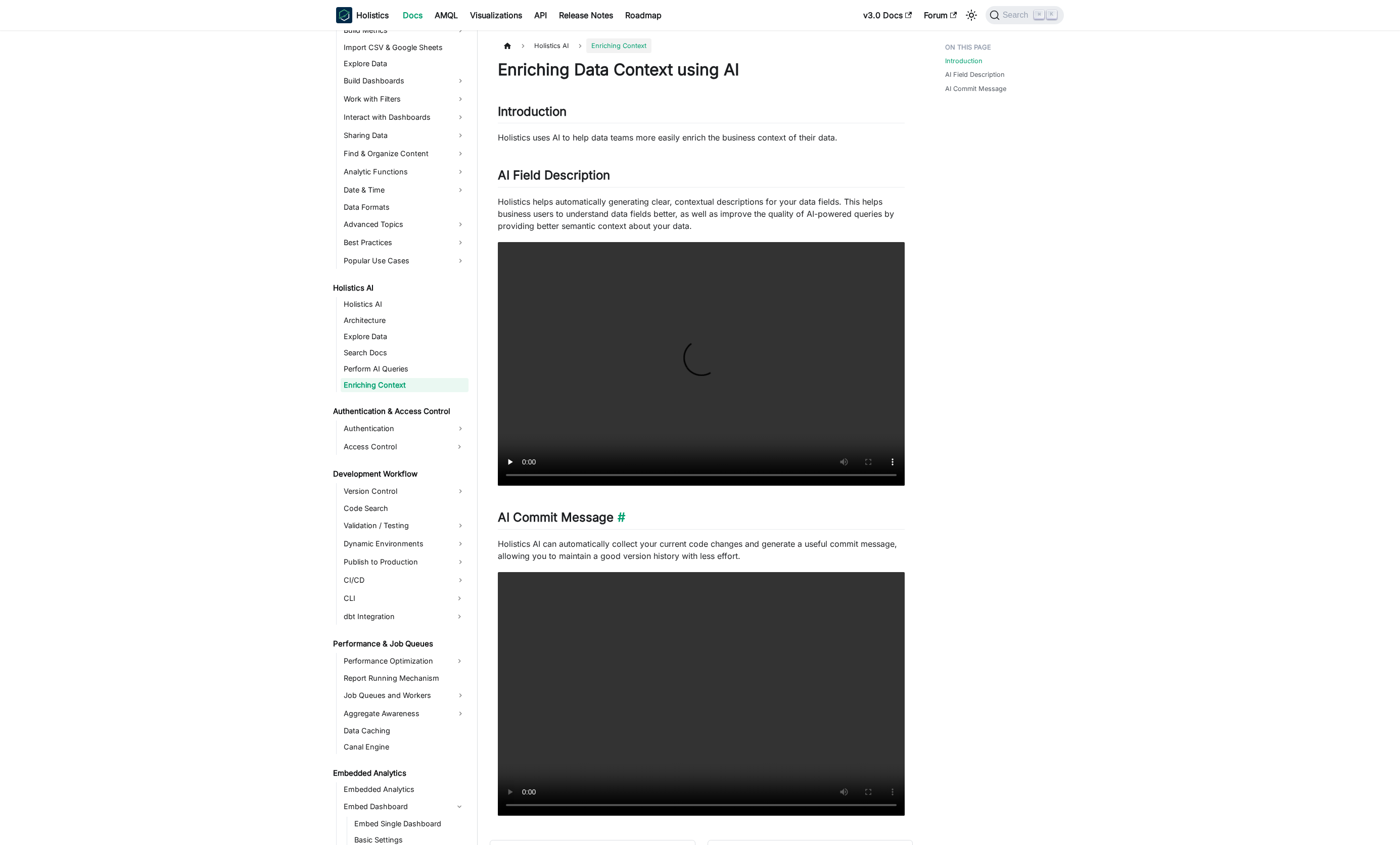
scroll to position [122, 0]
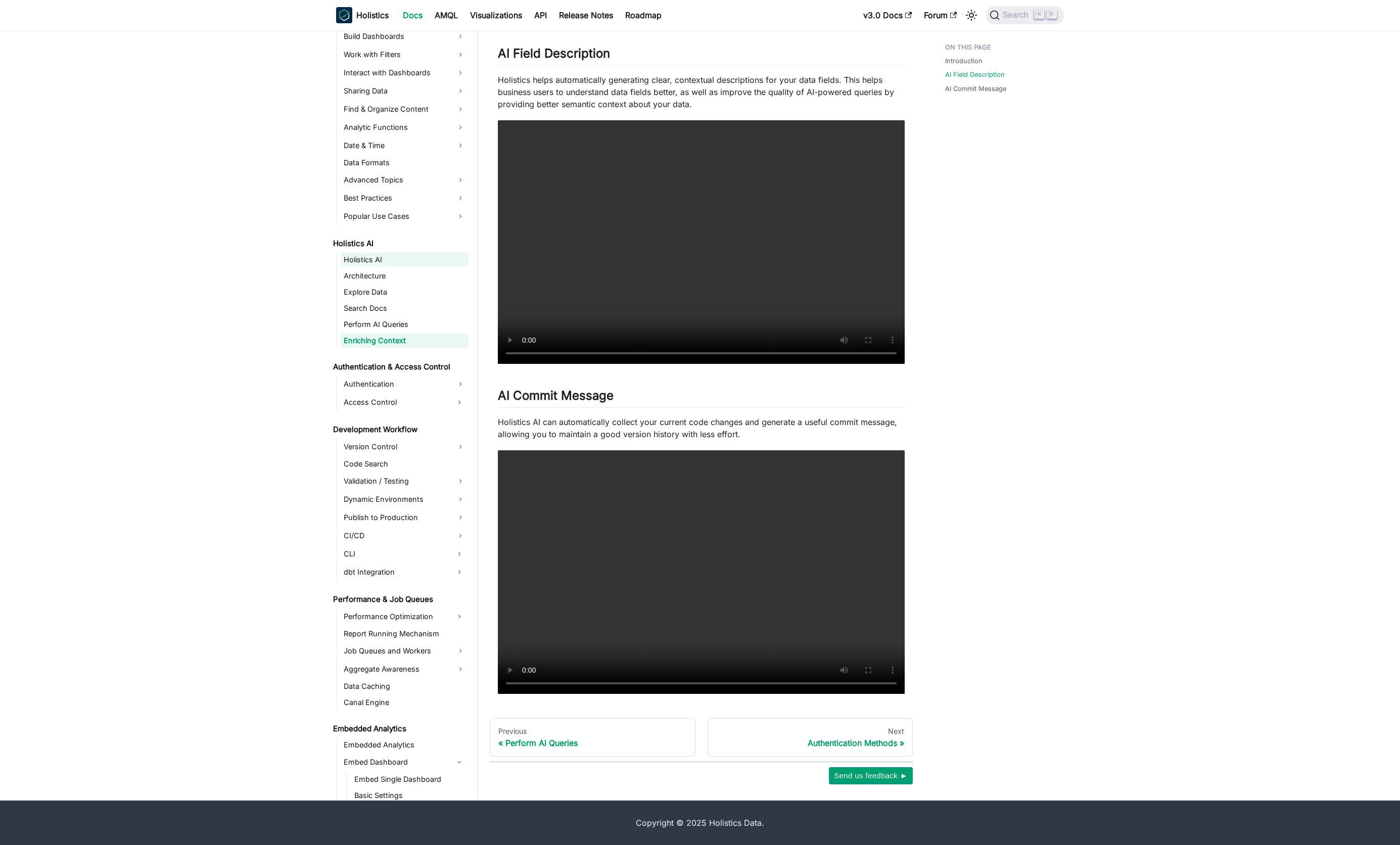
click at [352, 260] on link "Holistics AI" at bounding box center [404, 260] width 128 height 14
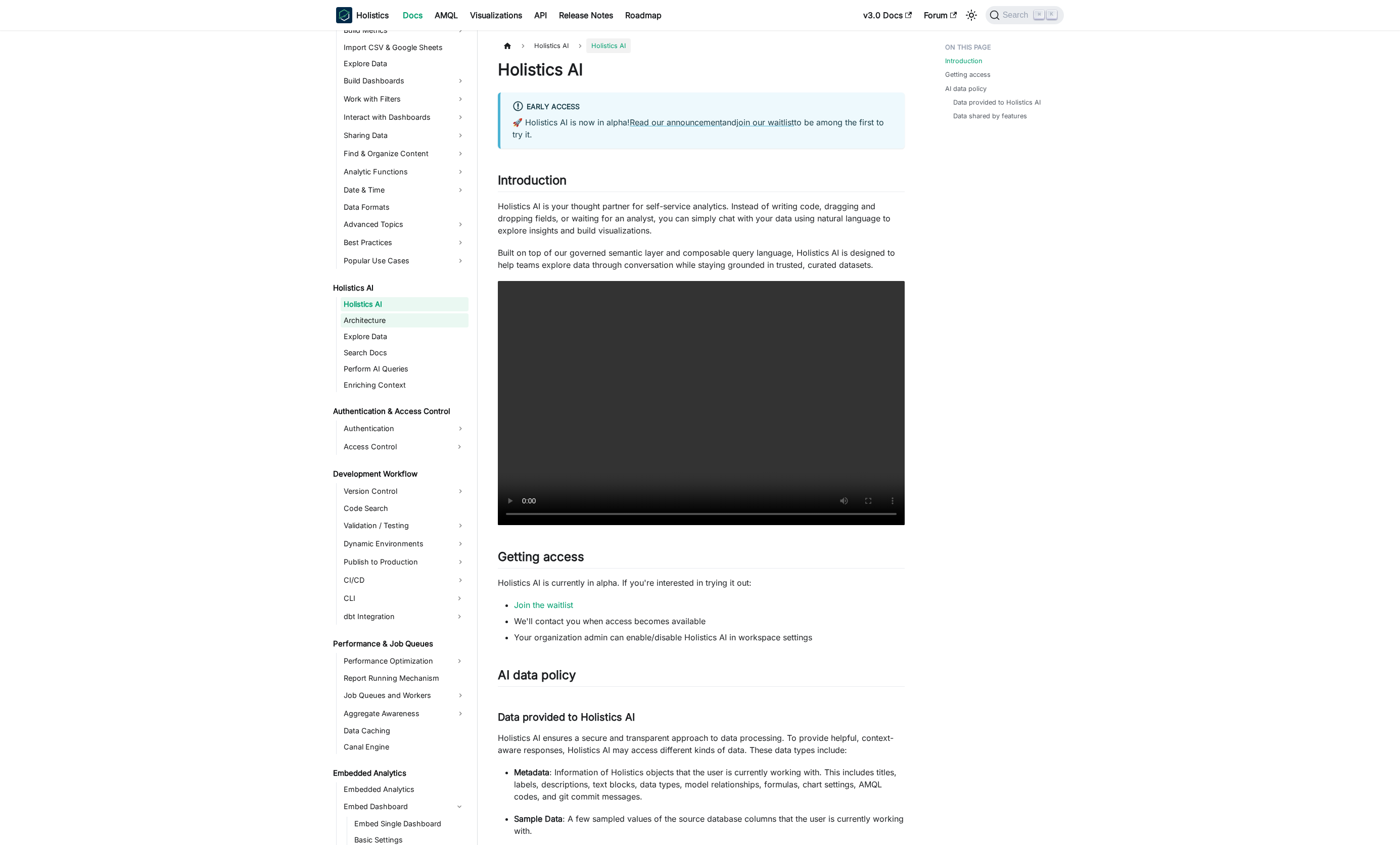
click at [366, 322] on link "Architecture" at bounding box center [404, 320] width 128 height 14
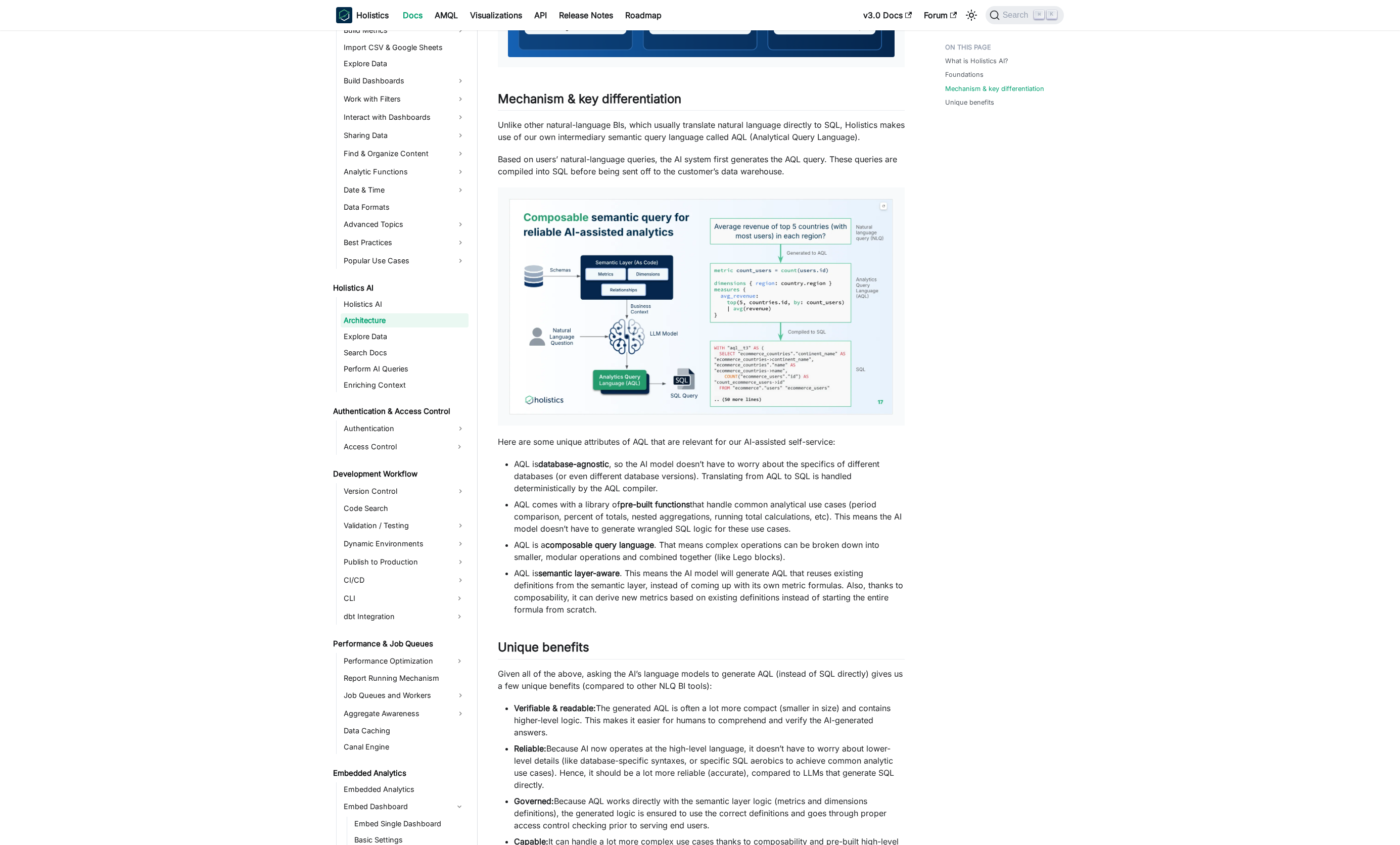
scroll to position [653, 0]
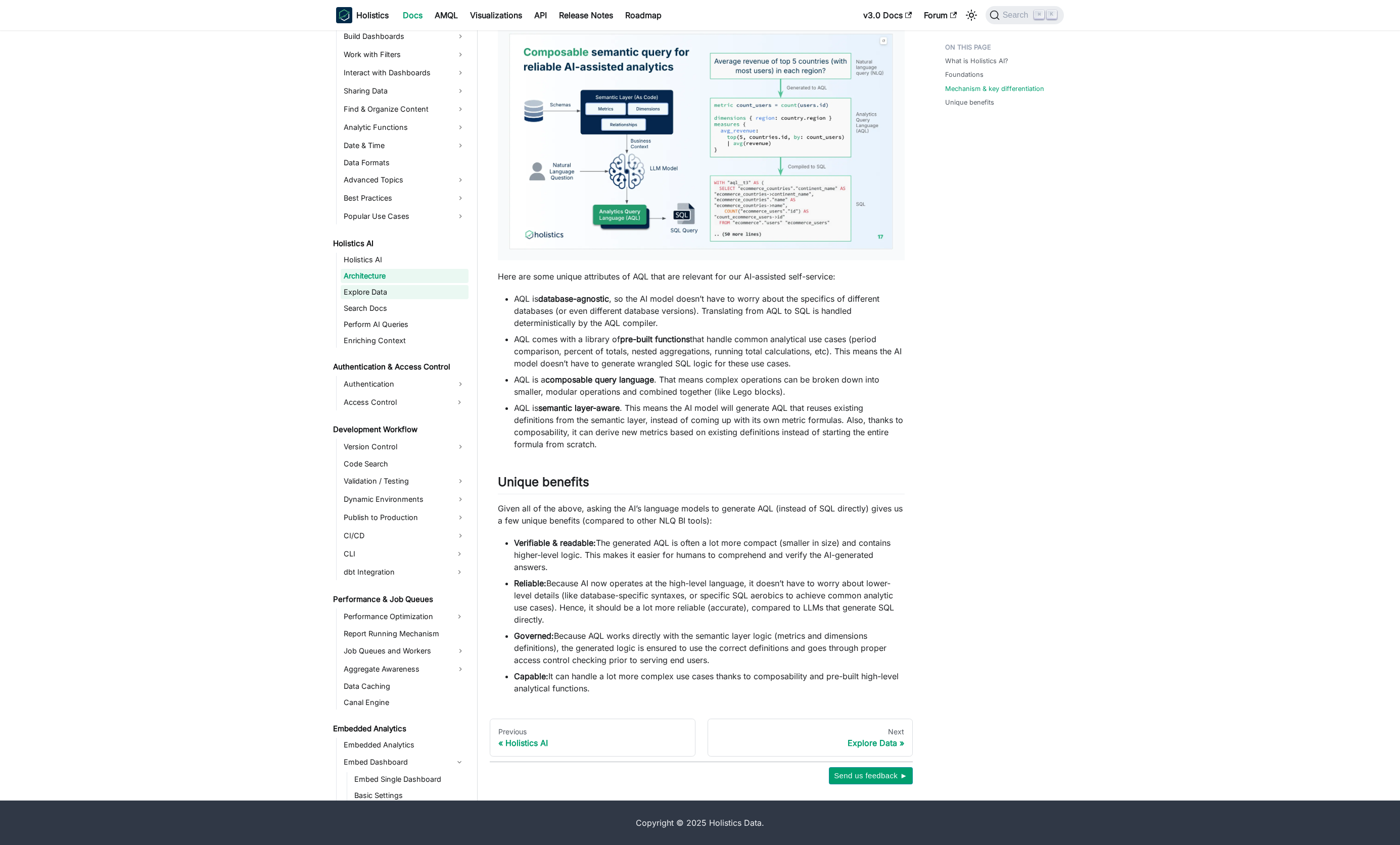
click at [369, 296] on link "Explore Data" at bounding box center [404, 292] width 128 height 14
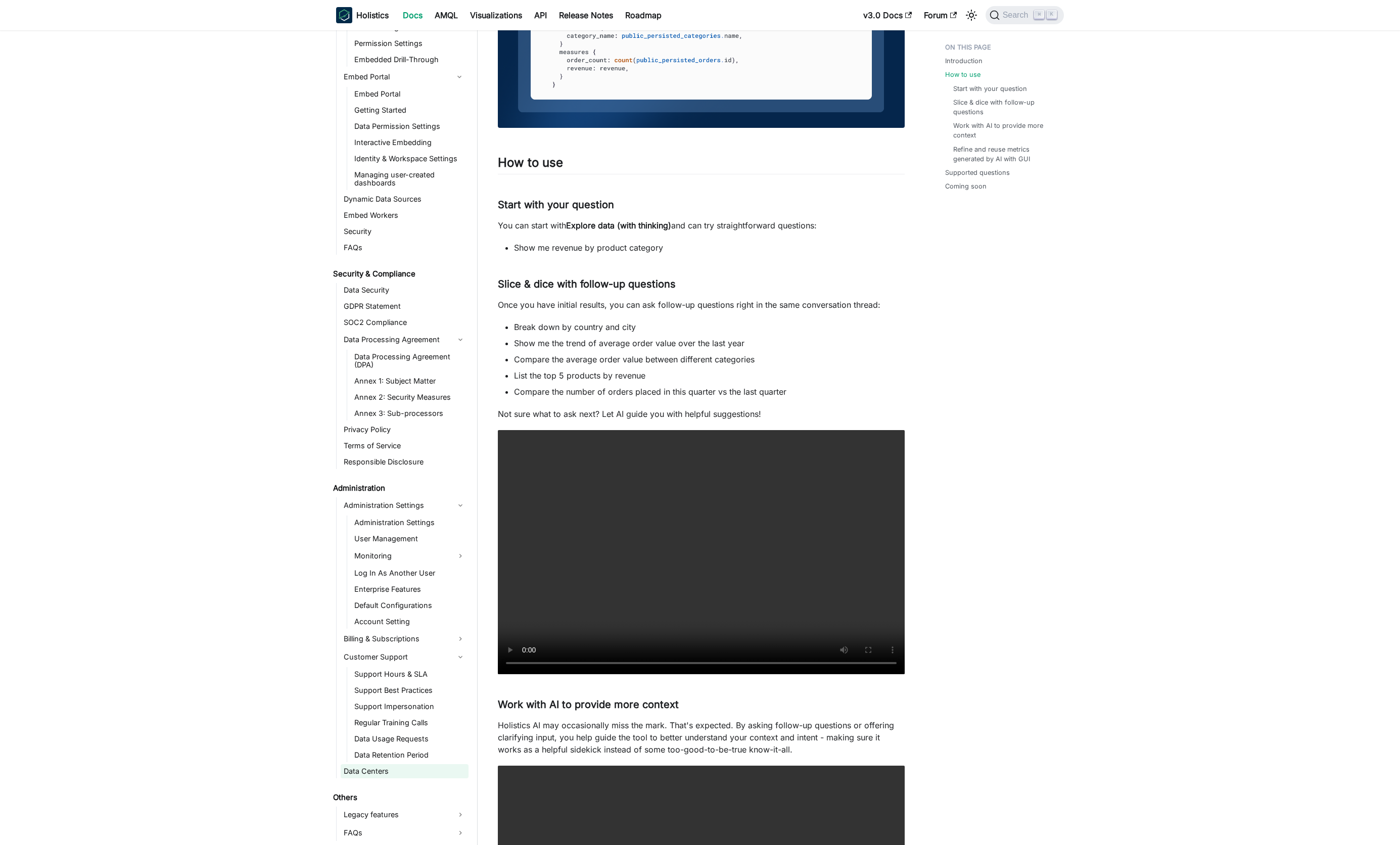
scroll to position [758, 0]
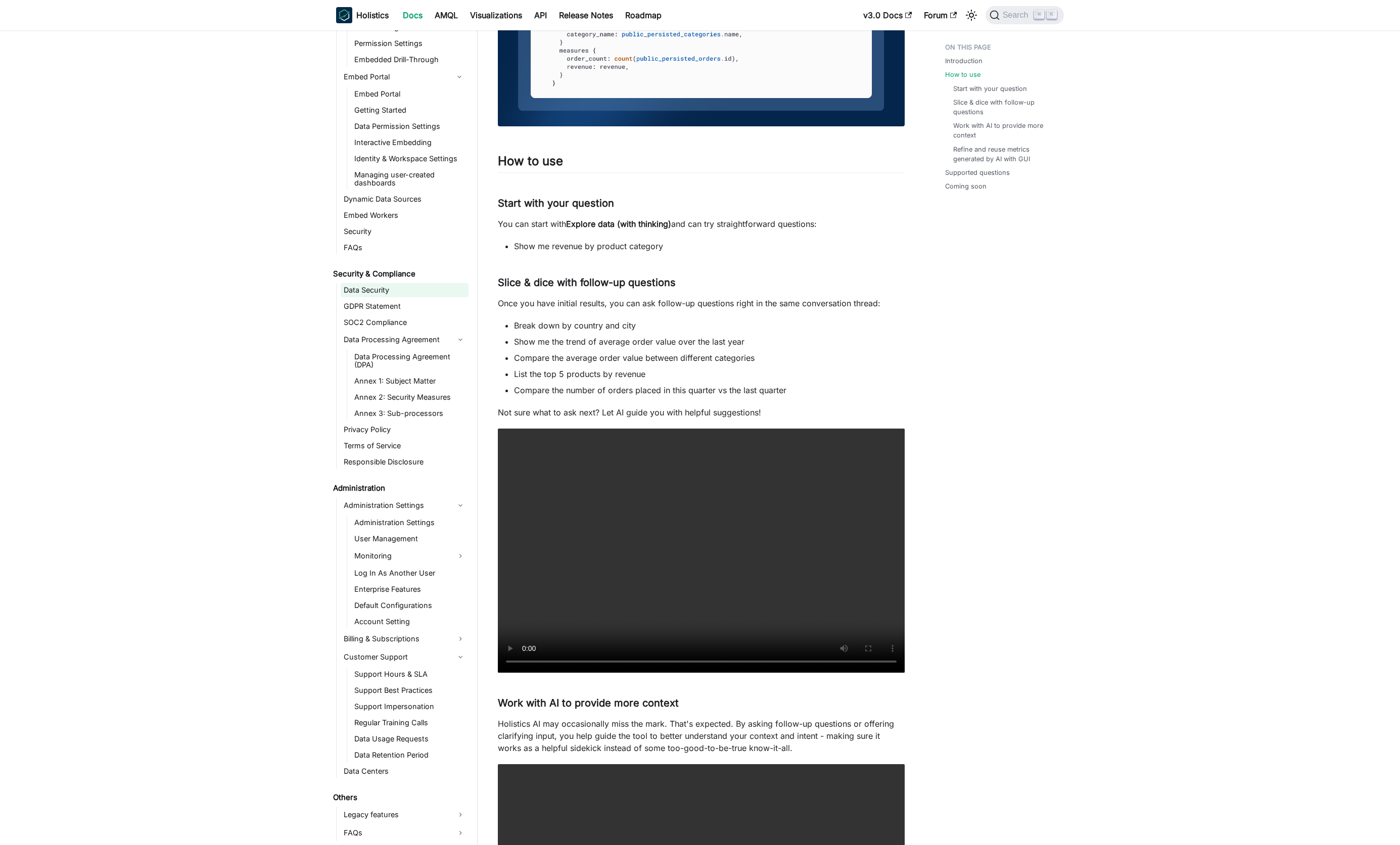
click at [353, 291] on link "Data Security" at bounding box center [404, 290] width 128 height 14
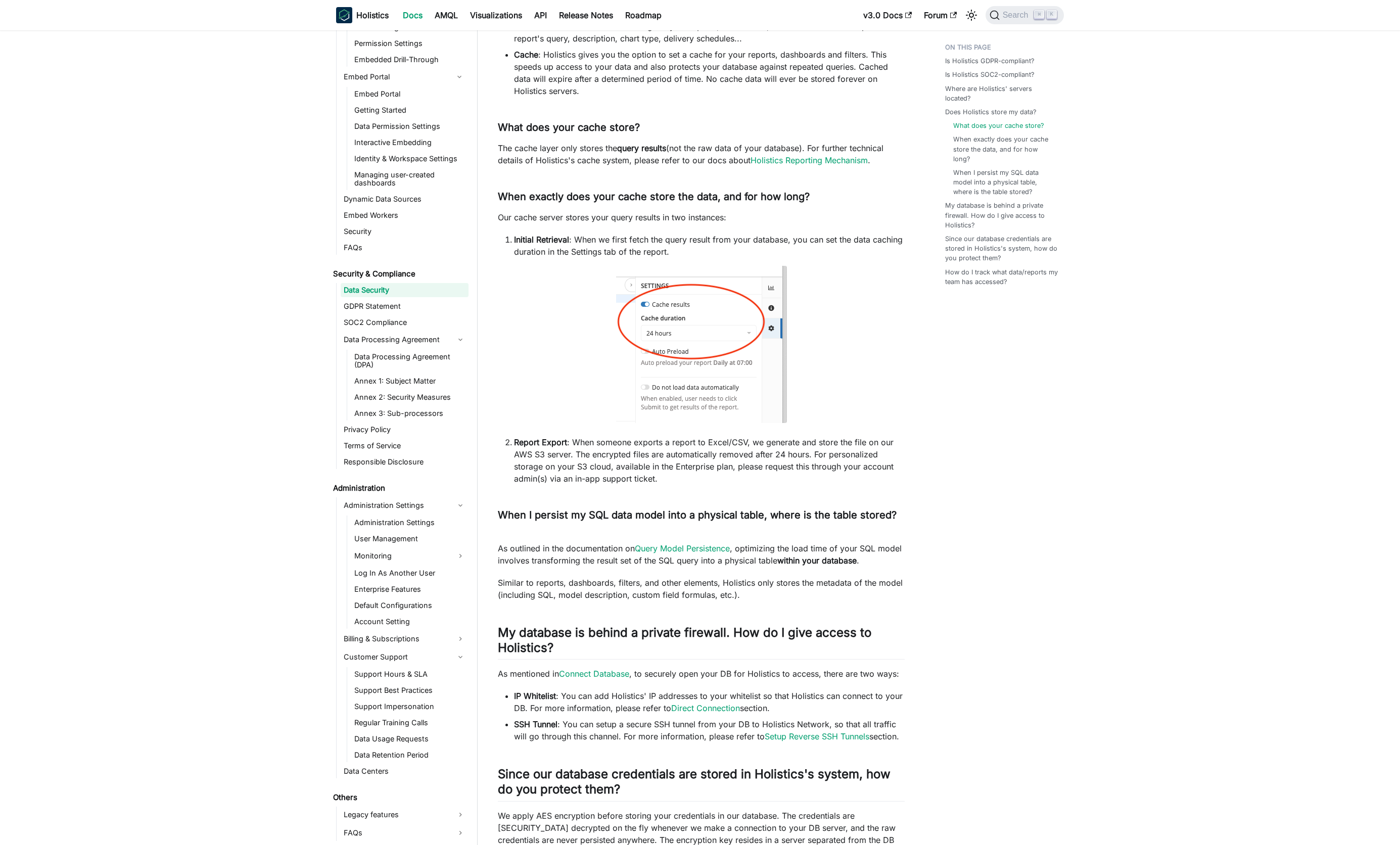
scroll to position [862, 0]
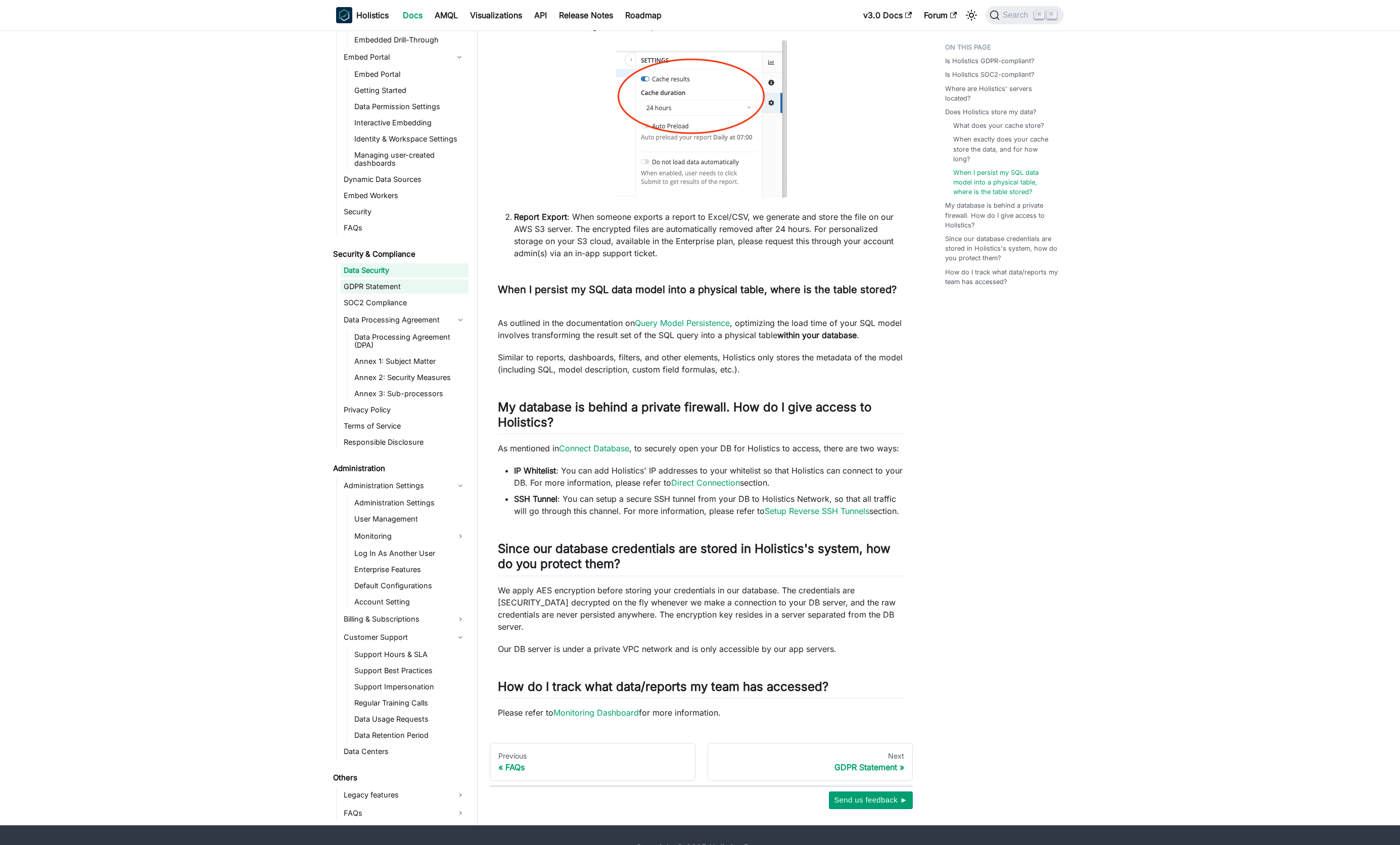
click at [364, 279] on link "GDPR Statement" at bounding box center [404, 287] width 128 height 14
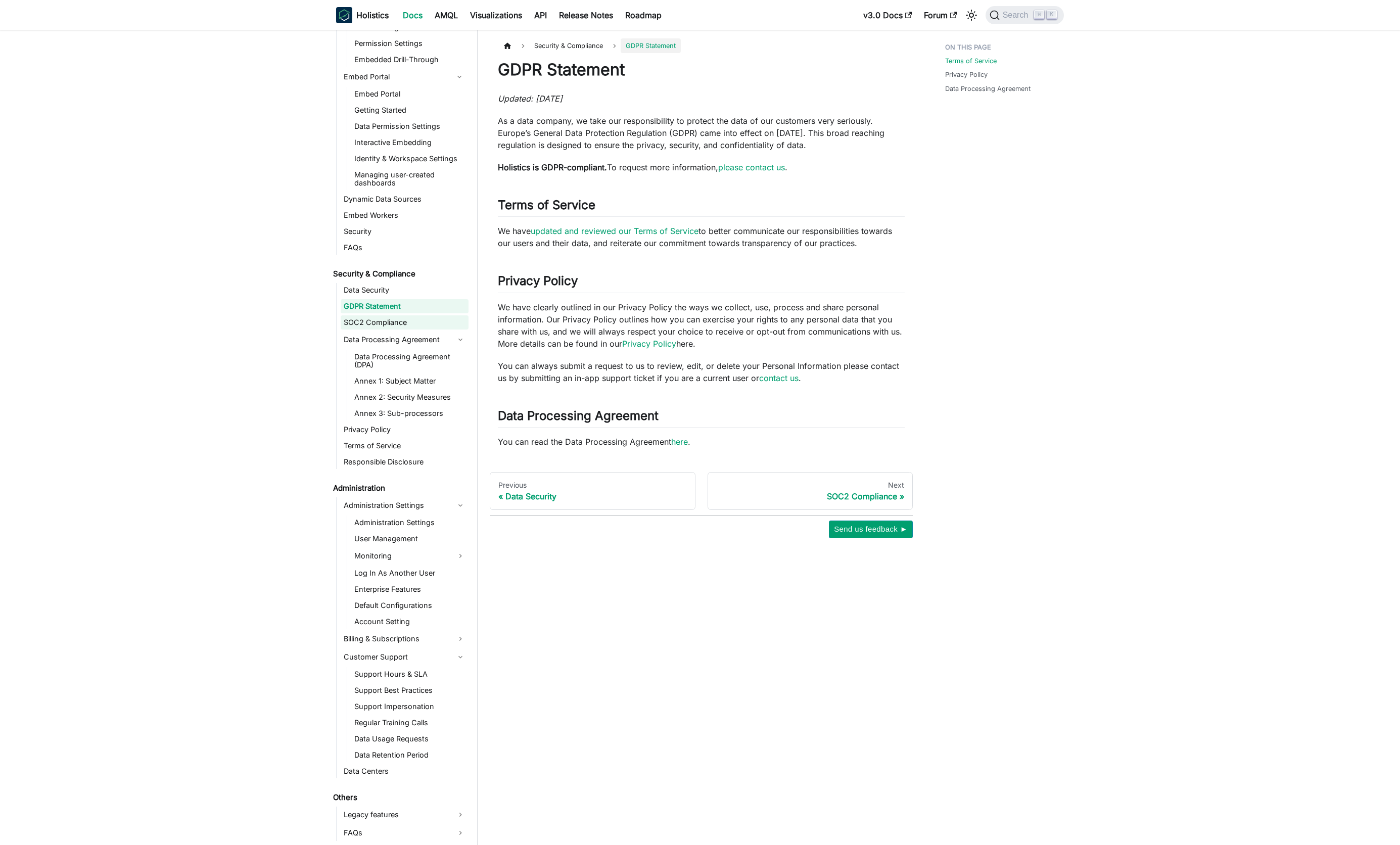
click at [382, 323] on link "SOC2 Compliance" at bounding box center [404, 323] width 128 height 14
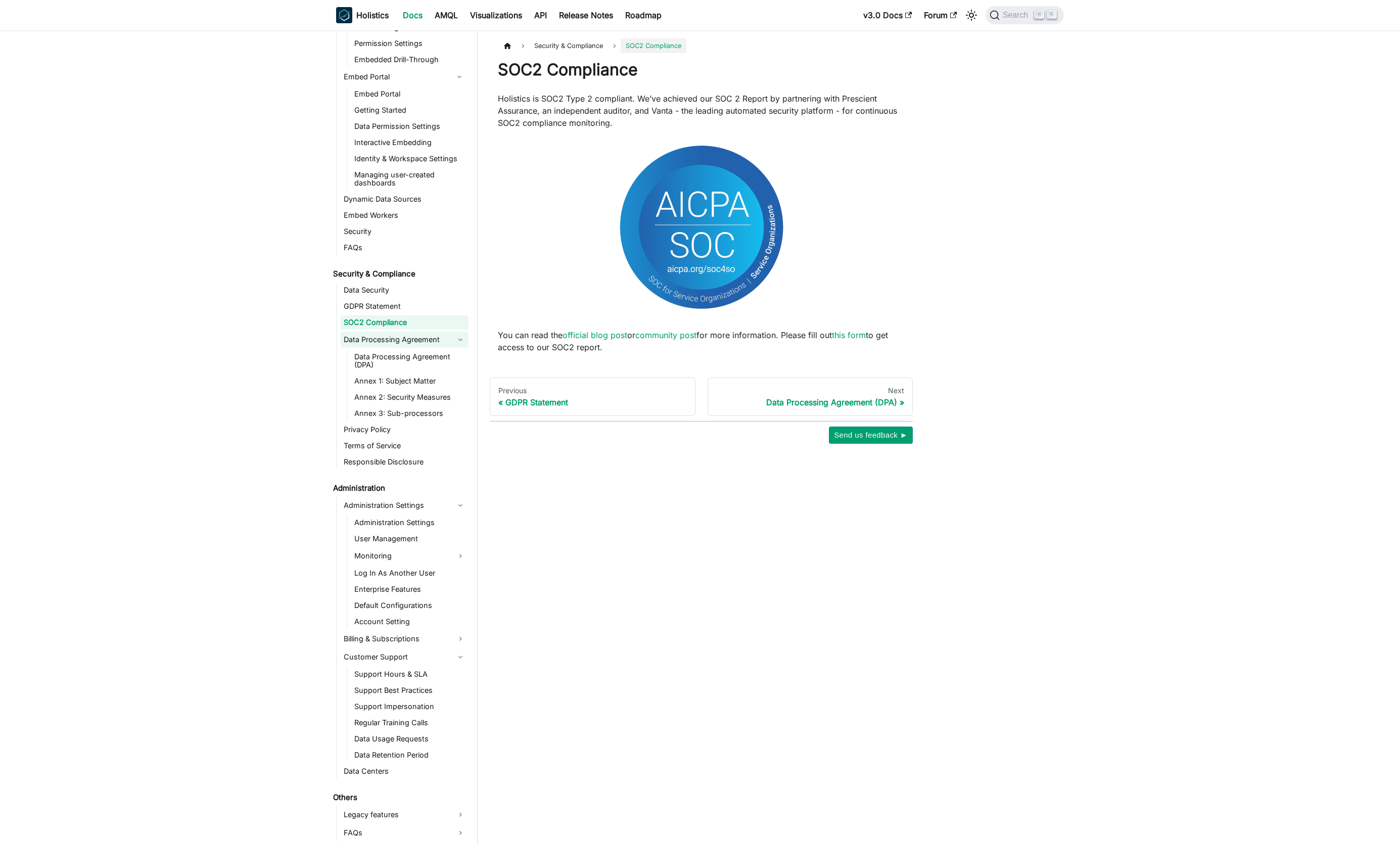
click at [390, 340] on link "Data Processing Agreement" at bounding box center [404, 340] width 128 height 16
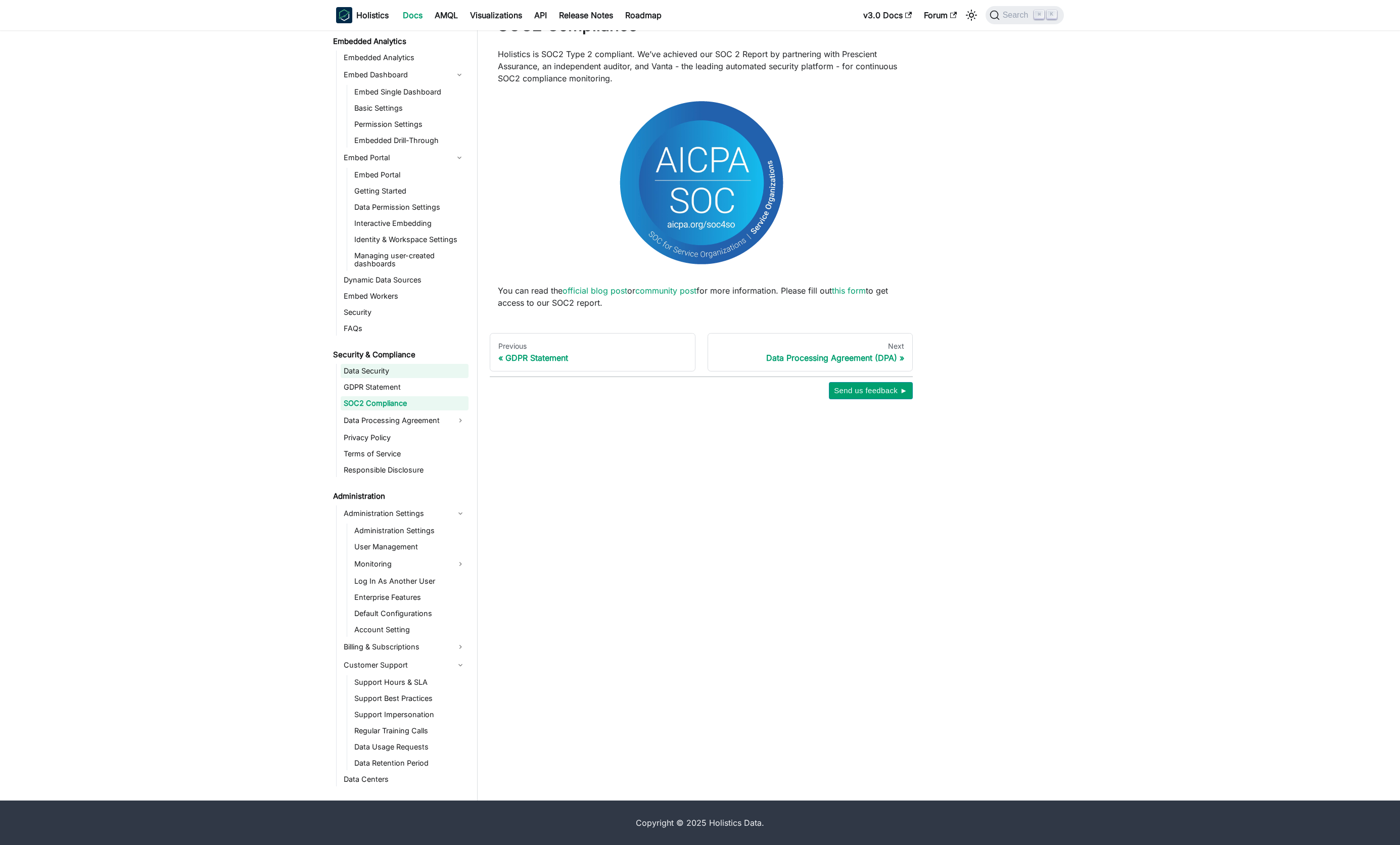
scroll to position [1011, 0]
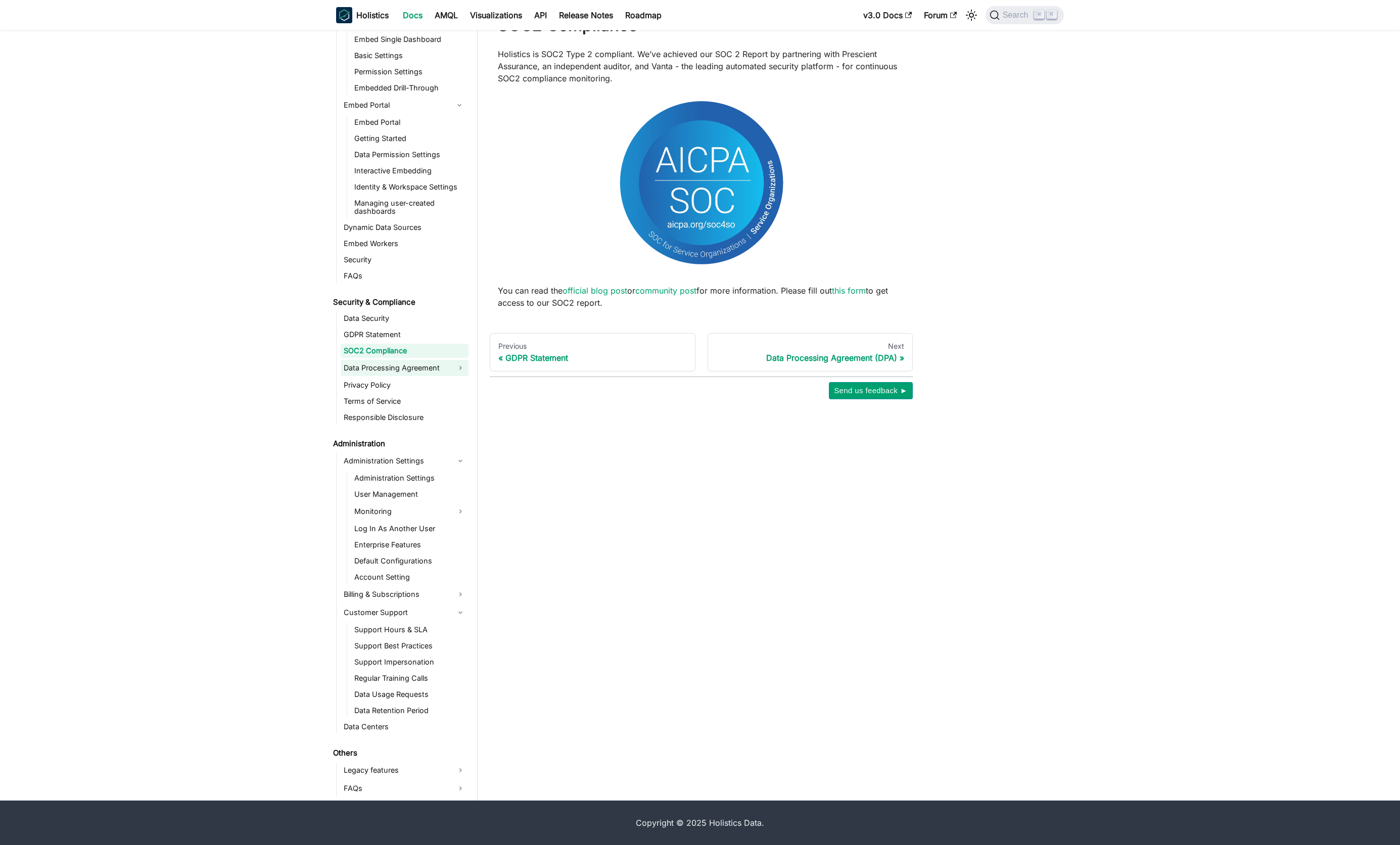
click at [408, 370] on link "Data Processing Agreement" at bounding box center [404, 368] width 128 height 16
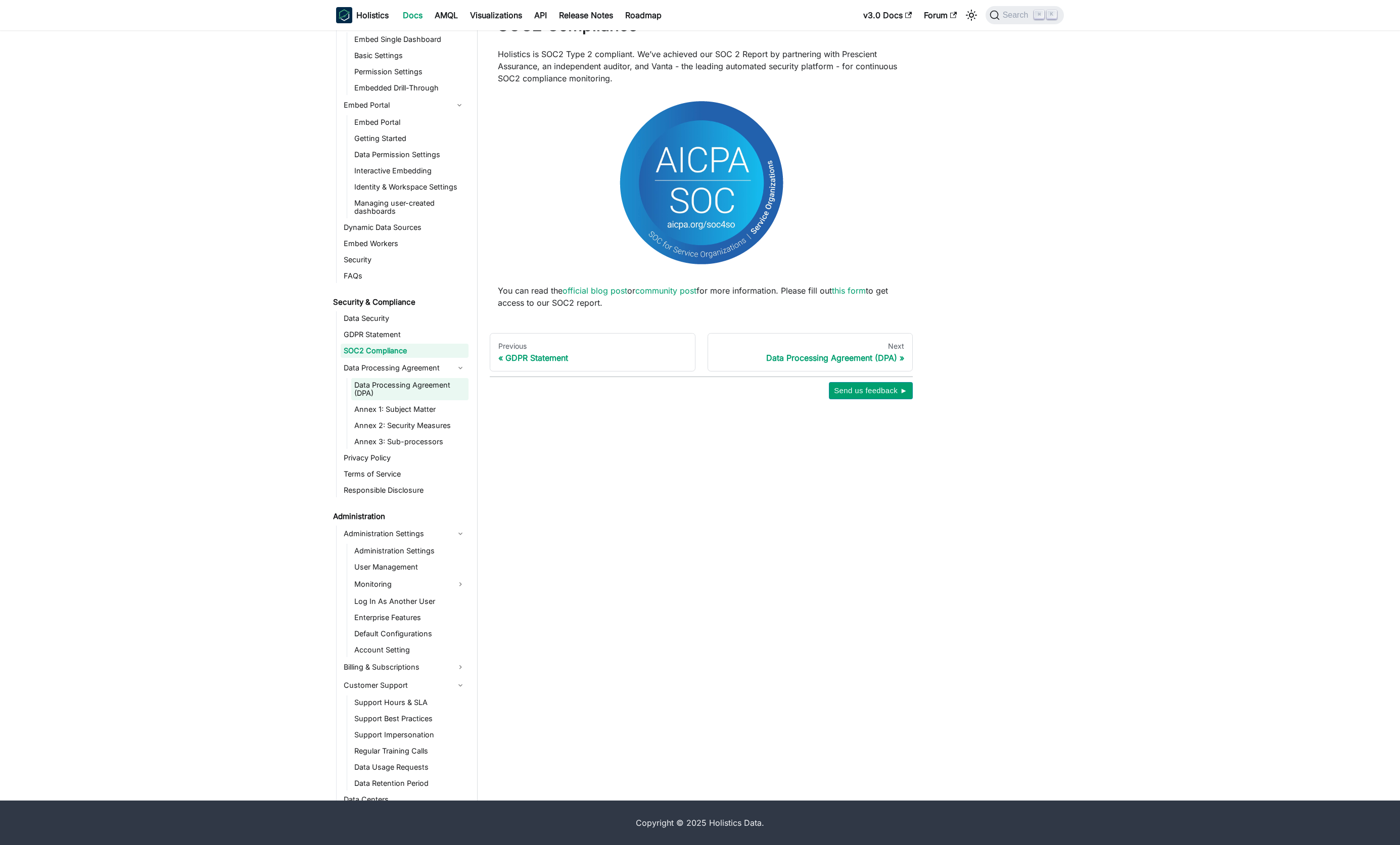
click at [405, 386] on link "Data Processing Agreement (DPA)" at bounding box center [410, 389] width 117 height 22
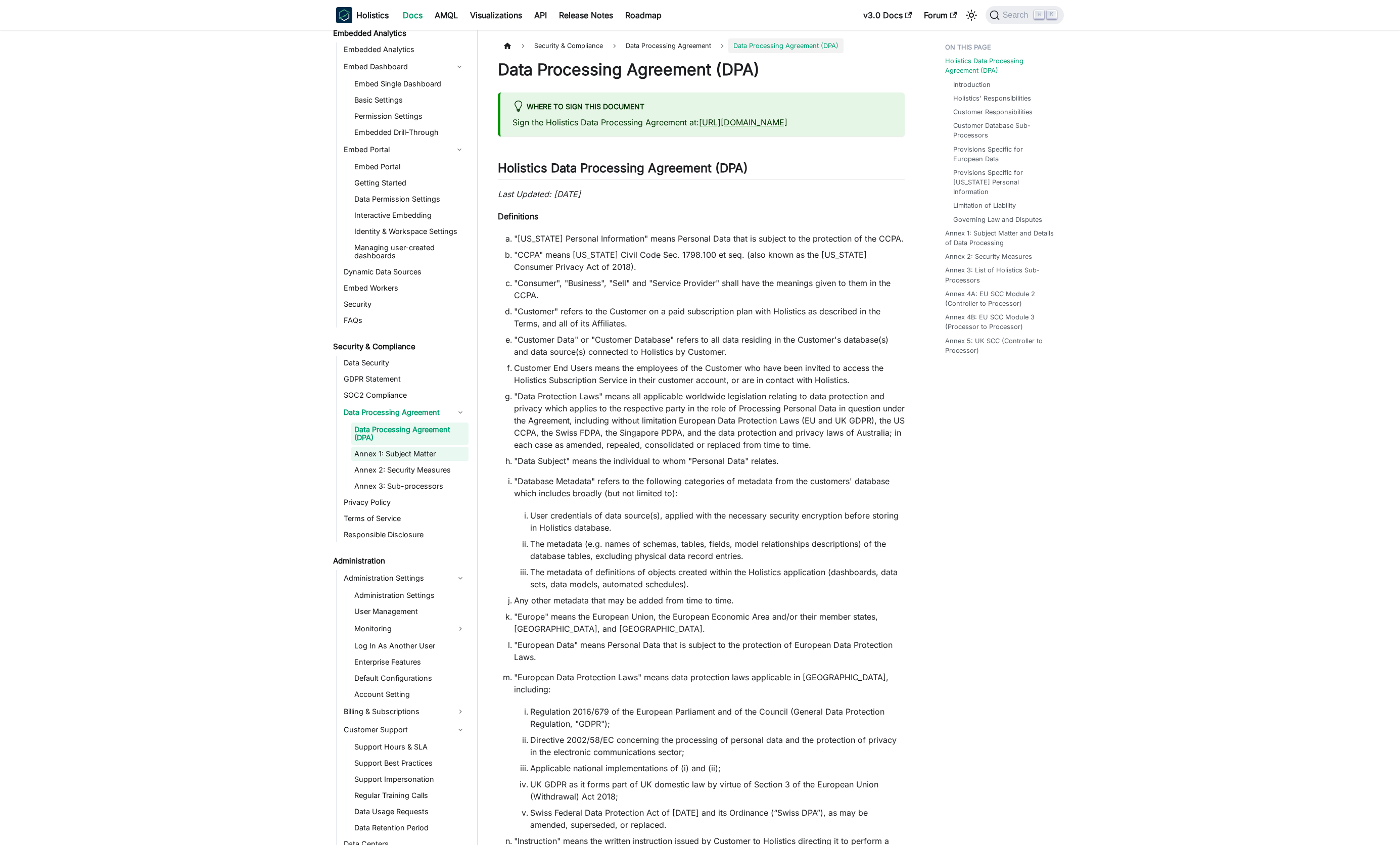
click at [403, 456] on link "Annex 1: Subject Matter" at bounding box center [410, 454] width 117 height 14
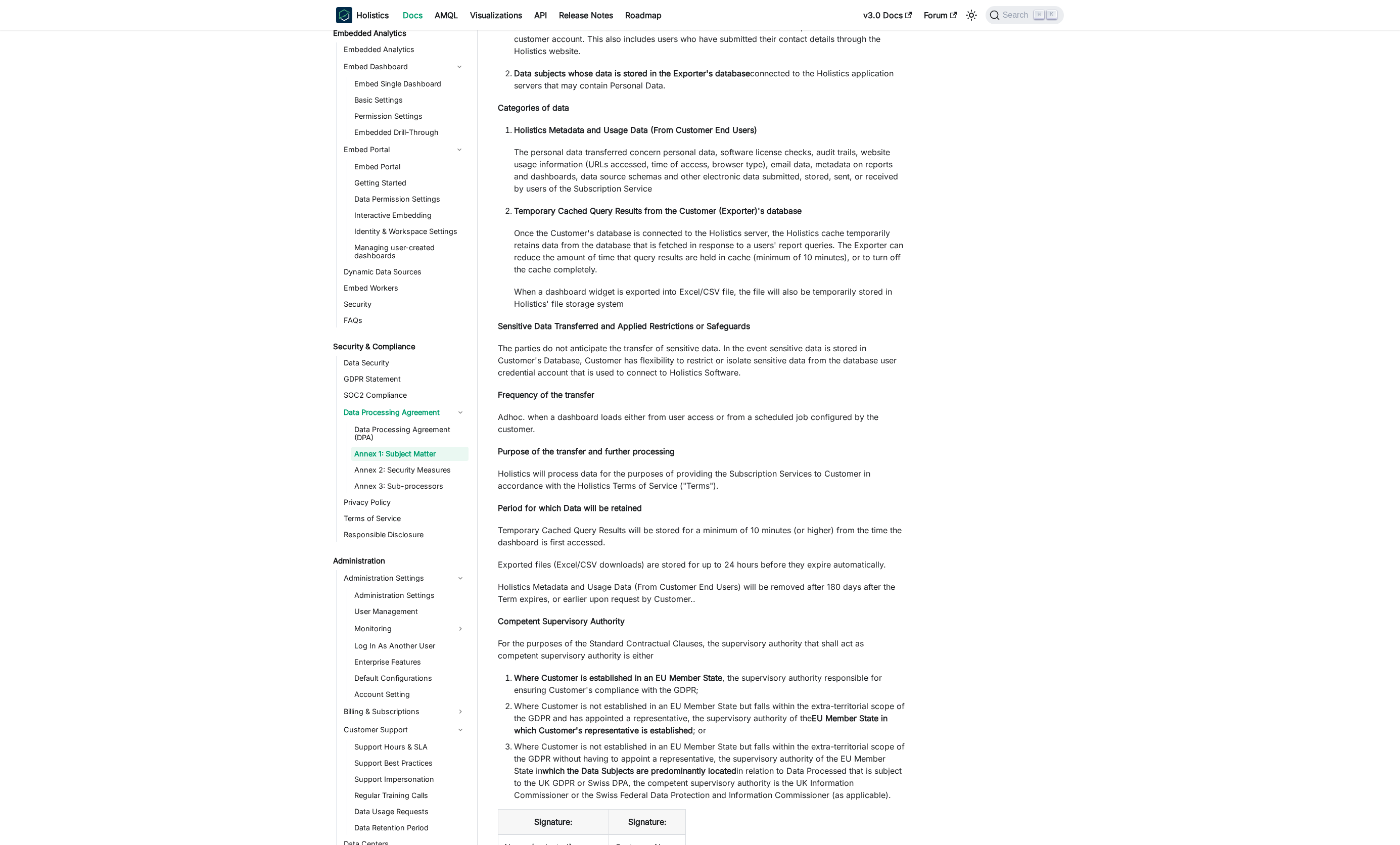
scroll to position [922, 0]
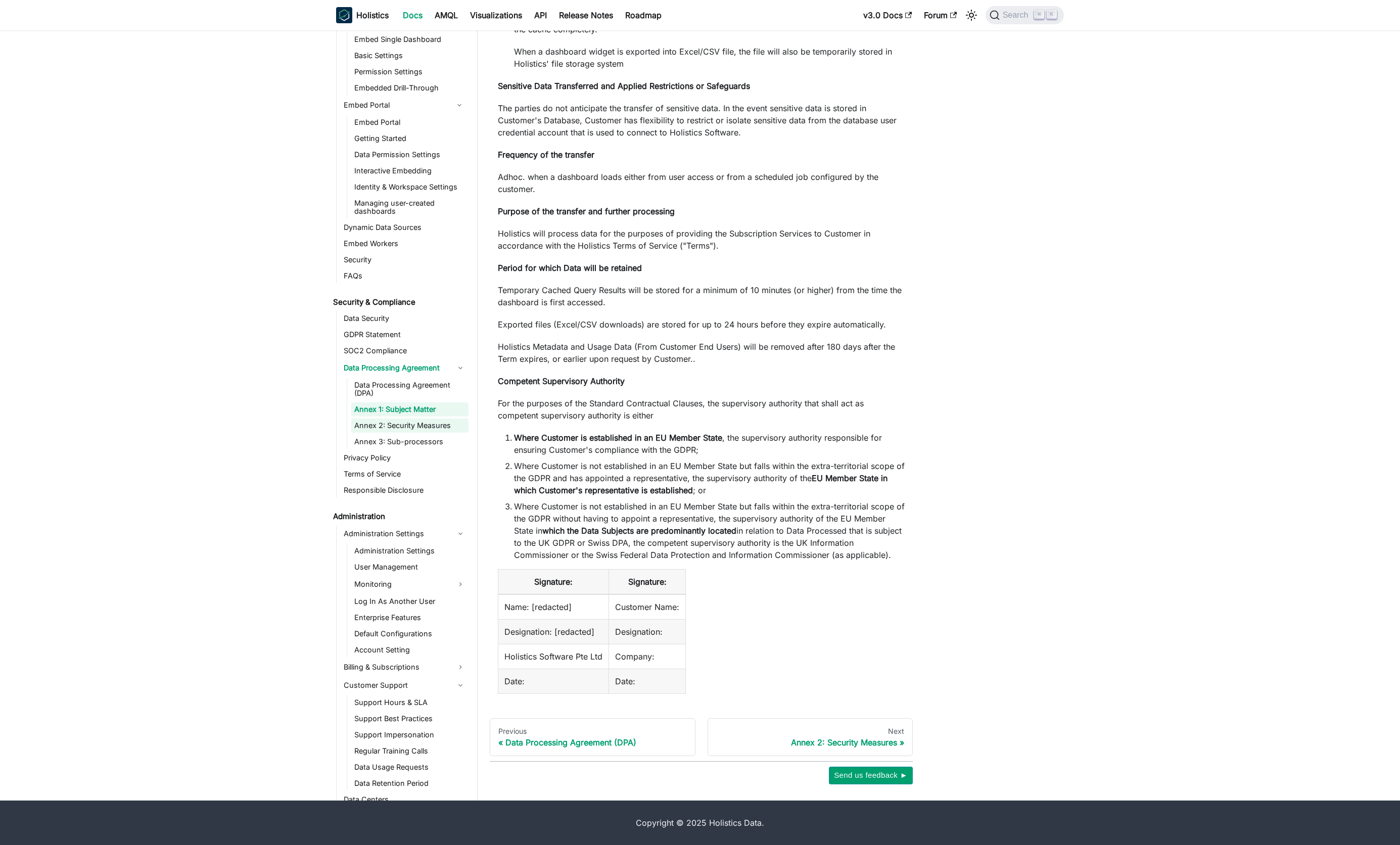
click at [379, 429] on link "Annex 2: Security Measures" at bounding box center [410, 426] width 117 height 14
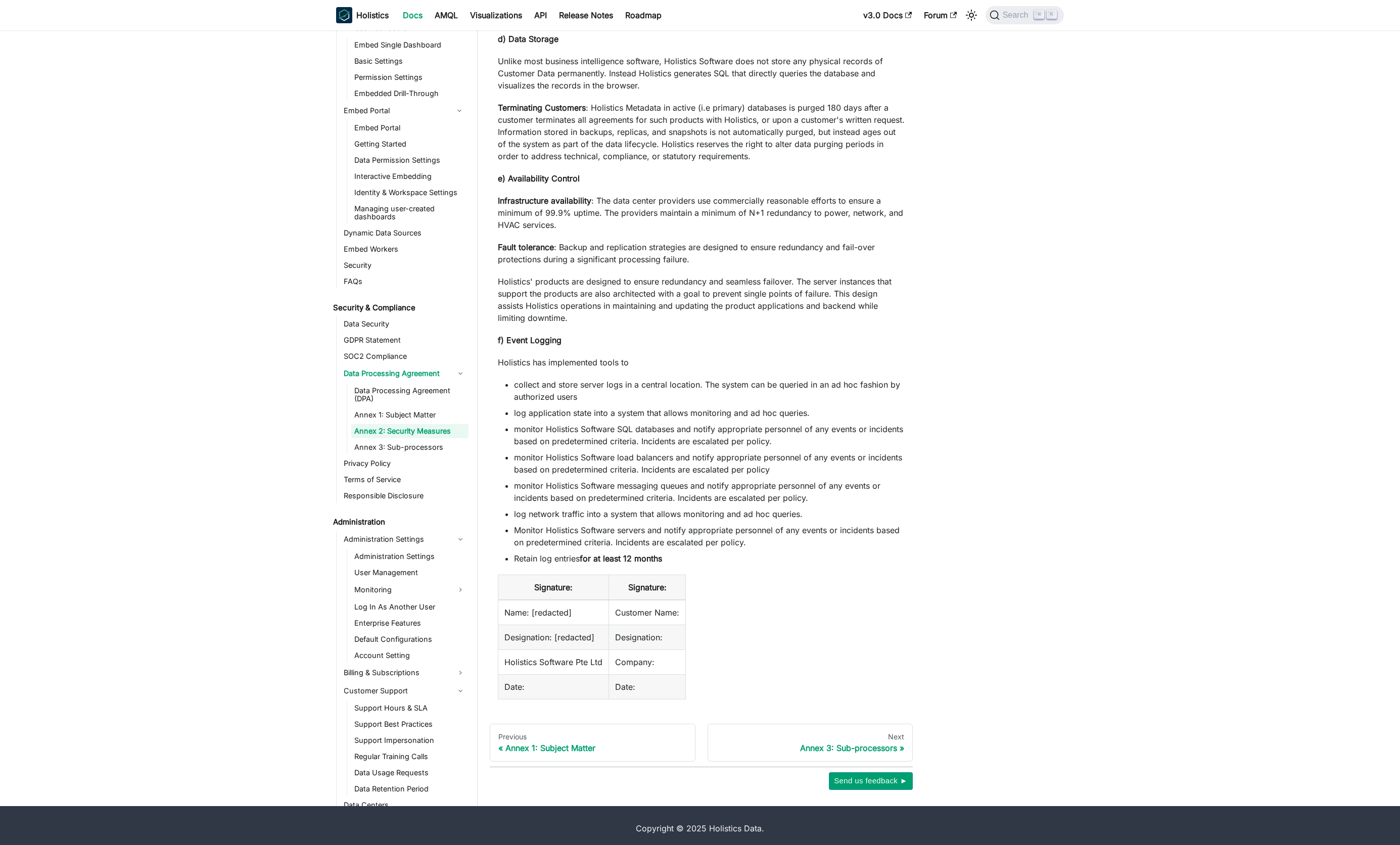
scroll to position [1488, 0]
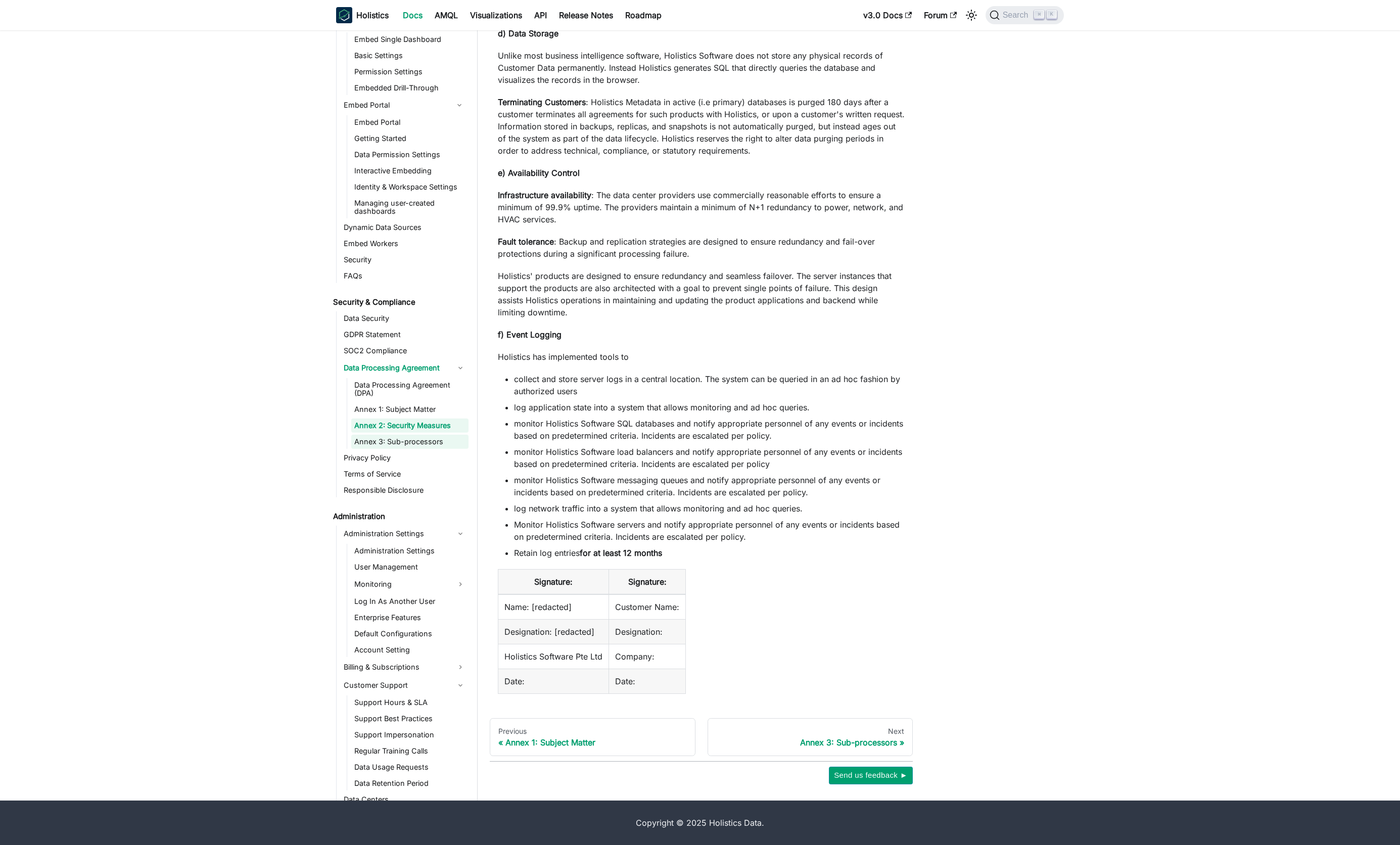
click at [384, 448] on link "Annex 3: Sub-processors" at bounding box center [410, 442] width 117 height 14
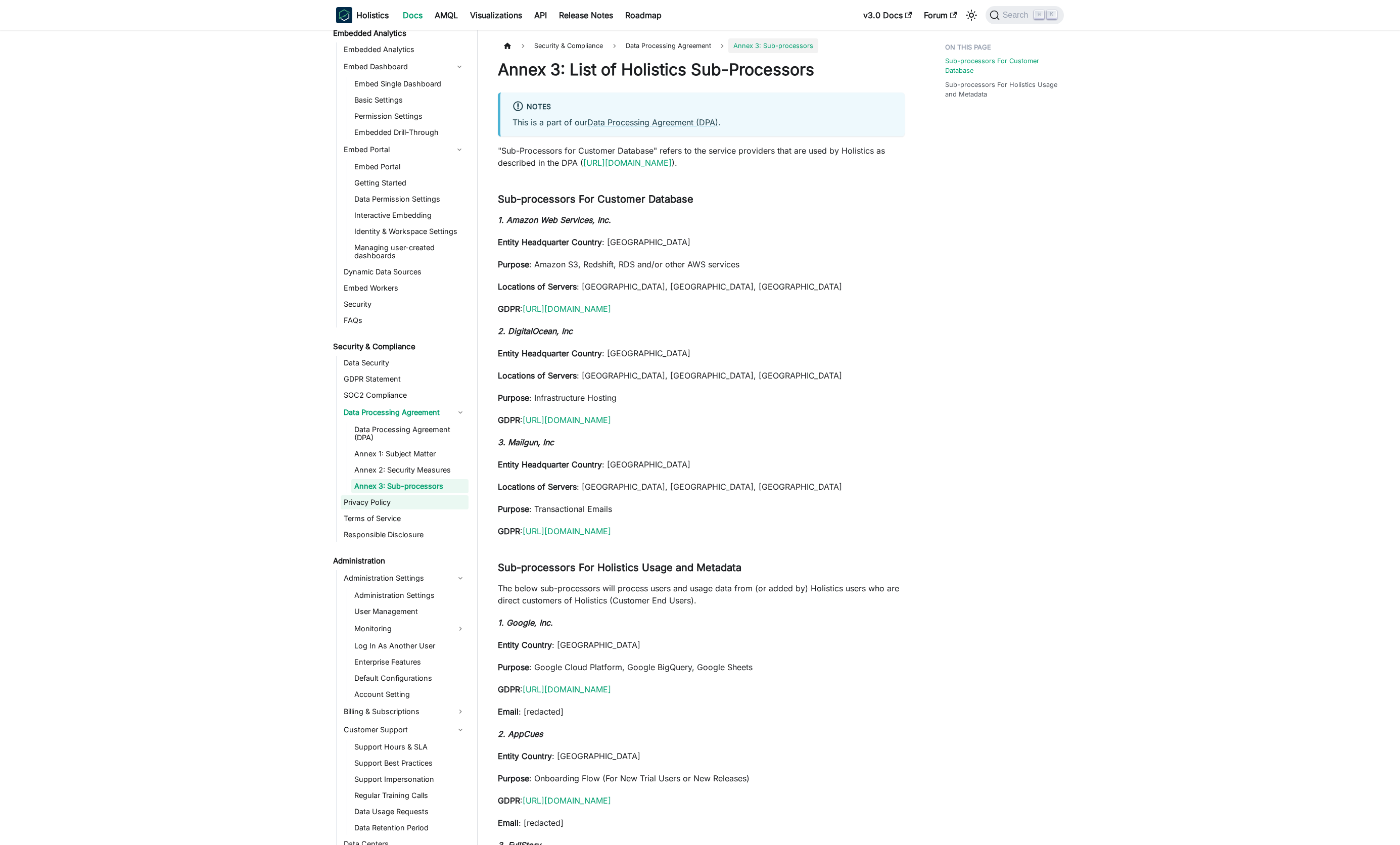
click at [366, 505] on link "Privacy Policy" at bounding box center [404, 503] width 128 height 14
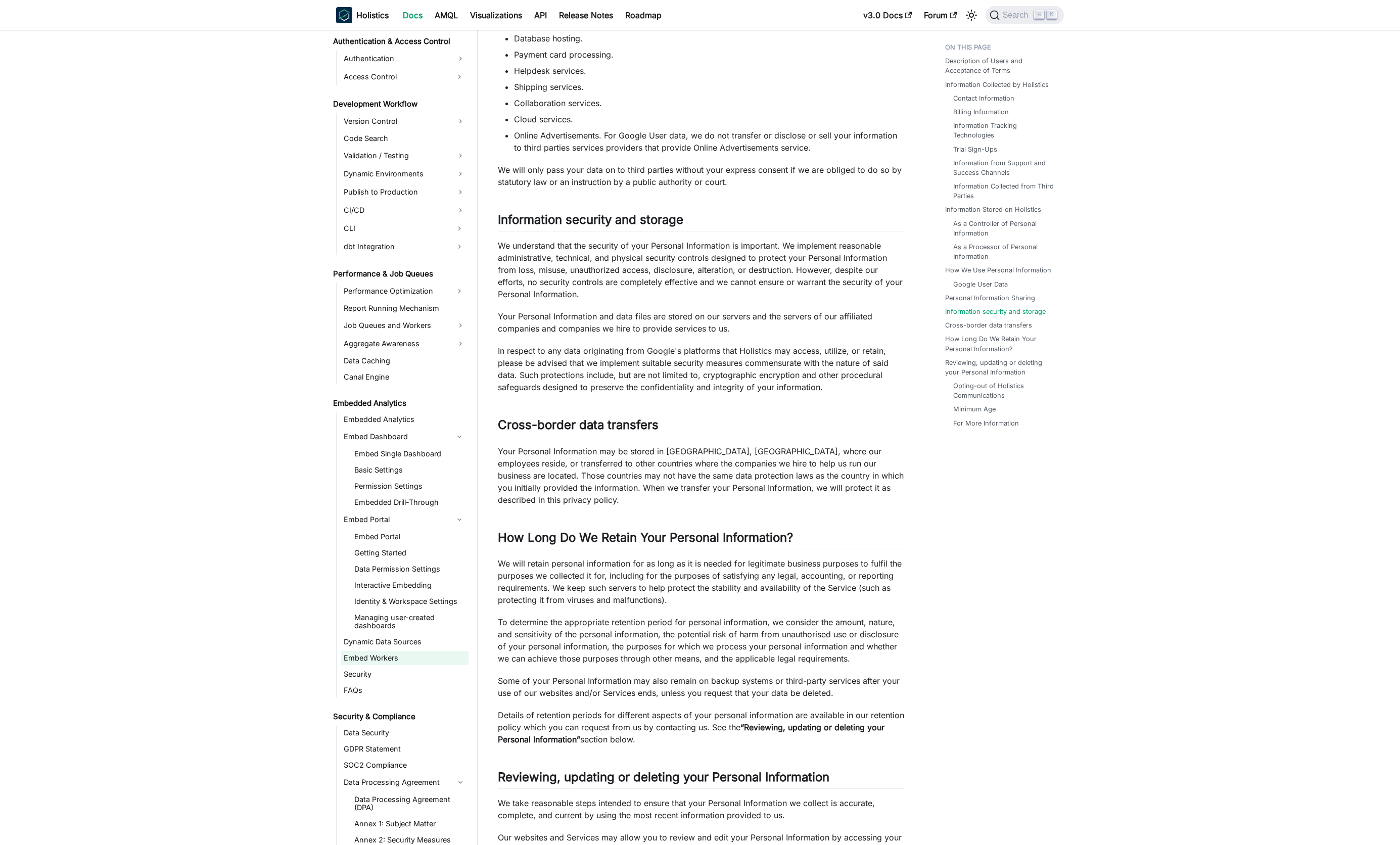
scroll to position [749, 0]
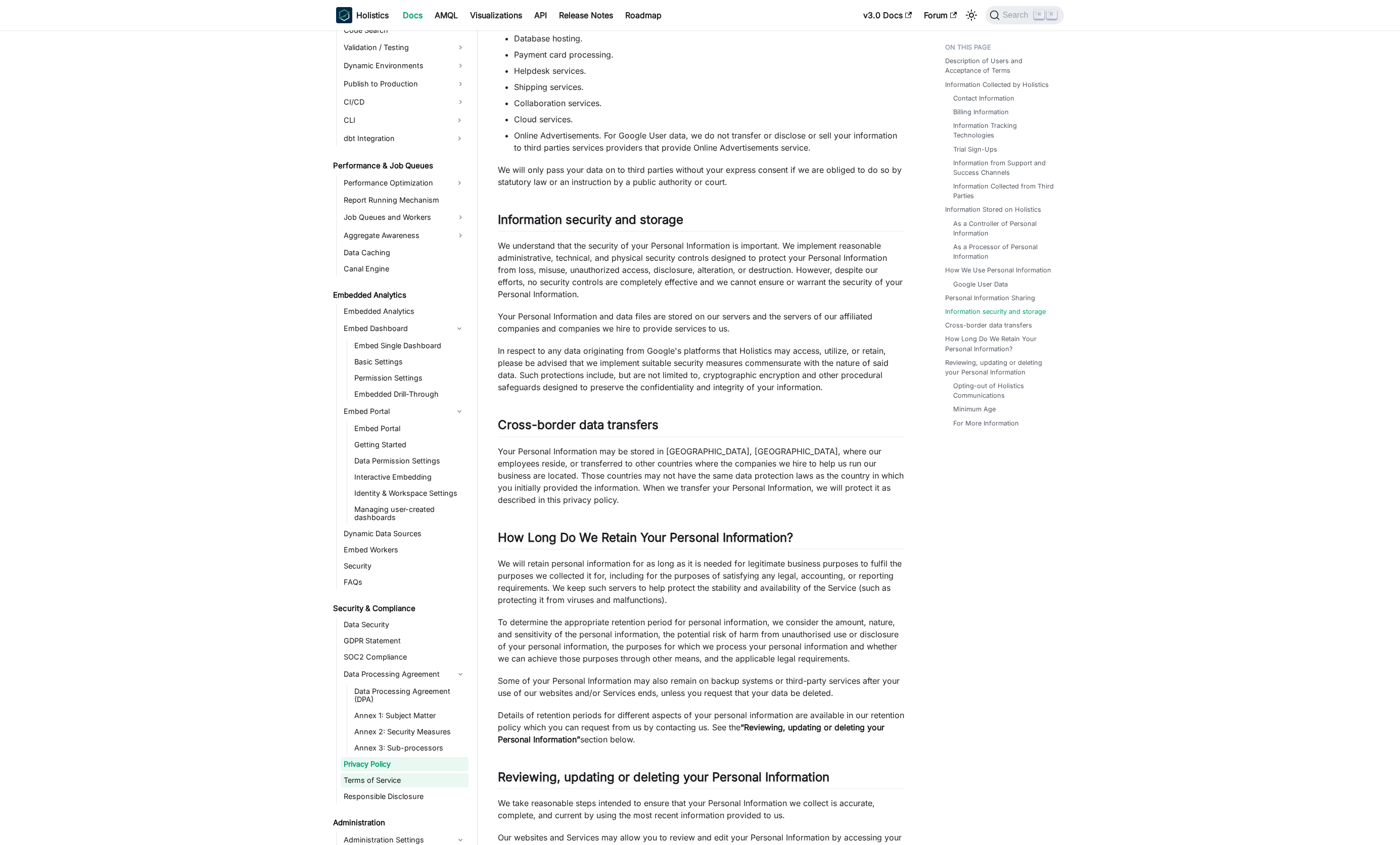
click at [368, 778] on link "Terms of Service" at bounding box center [404, 781] width 128 height 14
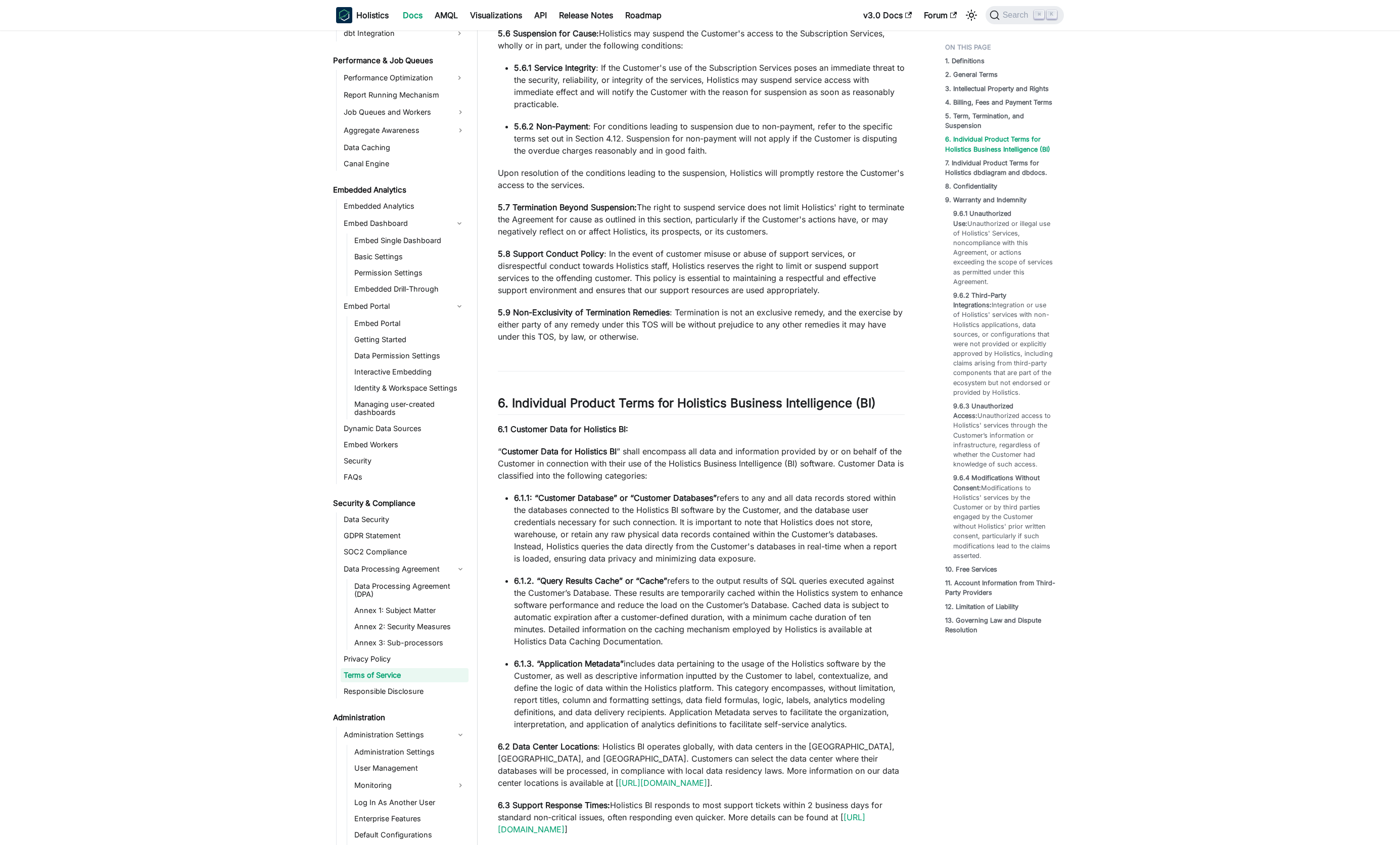
scroll to position [3476, 0]
